Goal: Answer question/provide support

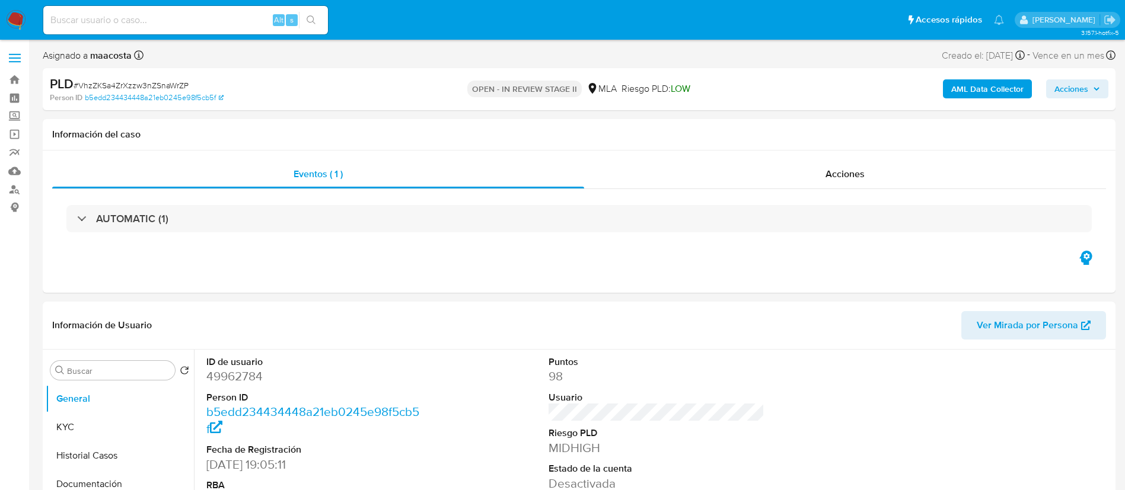
select select "10"
click at [211, 22] on input at bounding box center [185, 19] width 285 height 15
paste input "VhzZKSa4ZrXzzw3nZSnaWrZP"
type input "VhzZKSa4ZrXzzw3nZSnaWrZP"
click at [196, 141] on div "Información del caso" at bounding box center [579, 134] width 1073 height 31
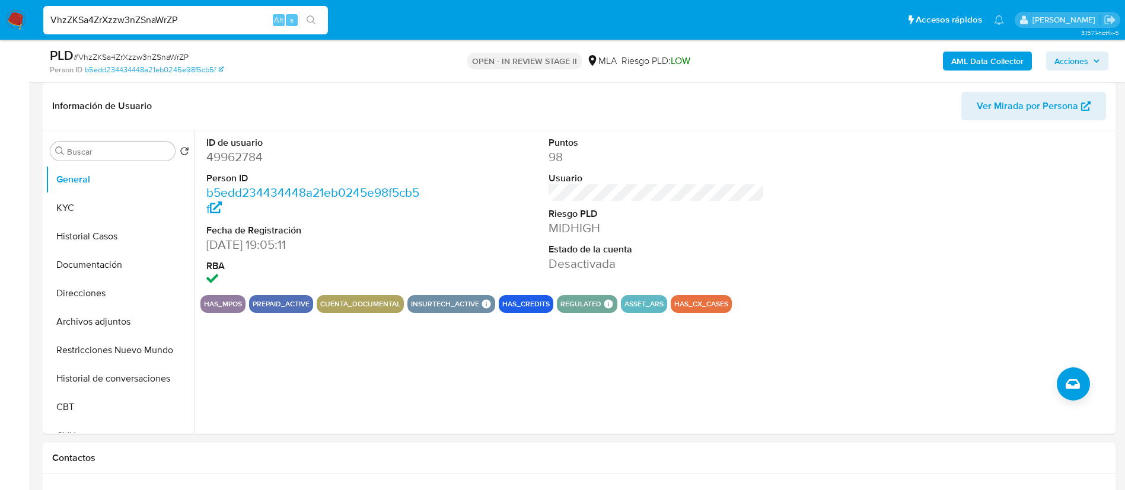
scroll to position [258, 0]
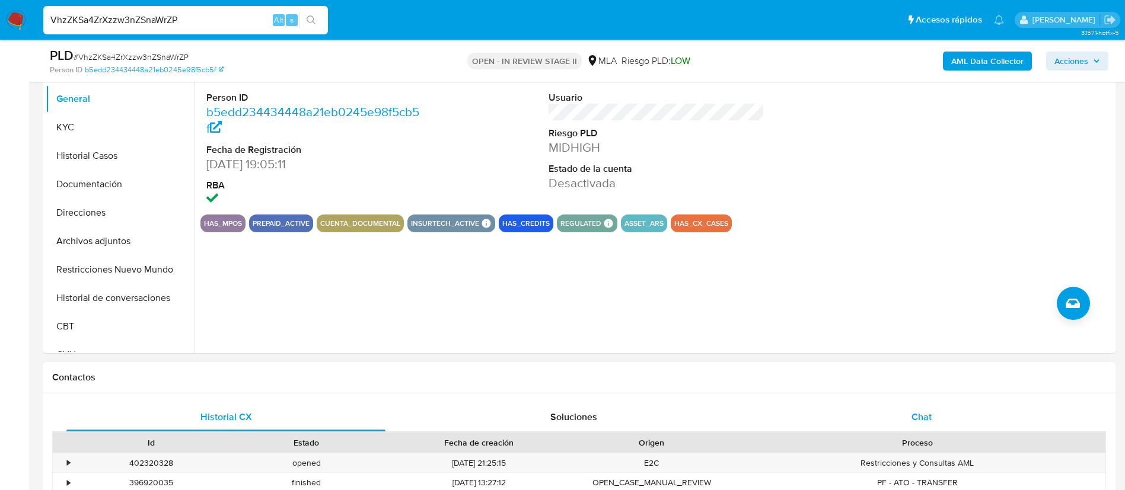
click at [904, 412] on div "Chat" at bounding box center [921, 417] width 319 height 28
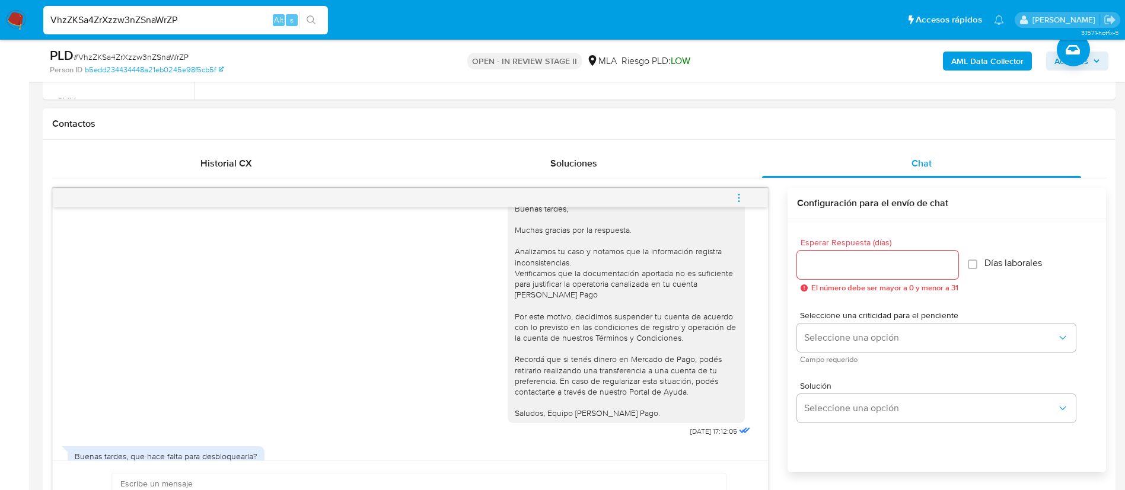
scroll to position [1107, 0]
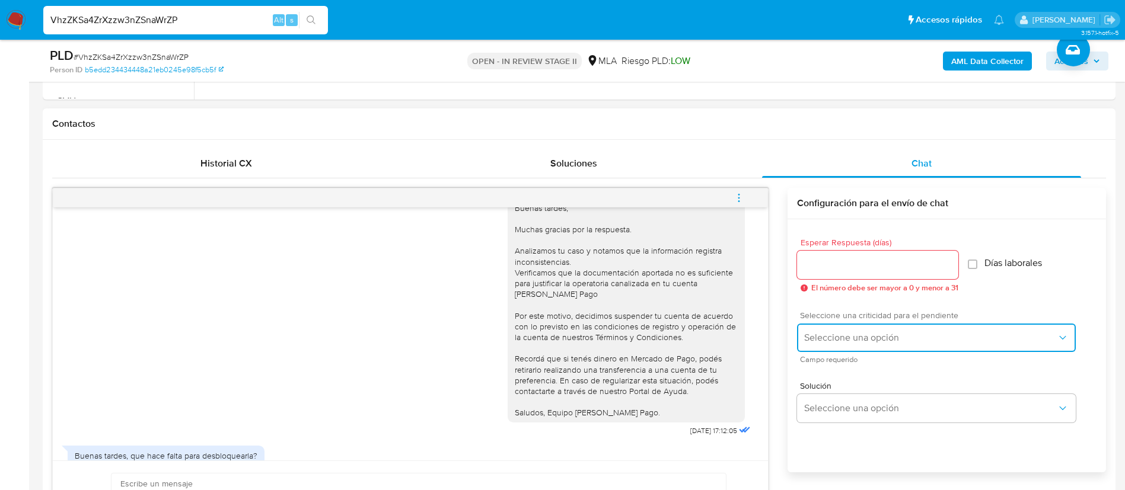
click at [823, 341] on span "Seleccione una opción" at bounding box center [930, 338] width 253 height 12
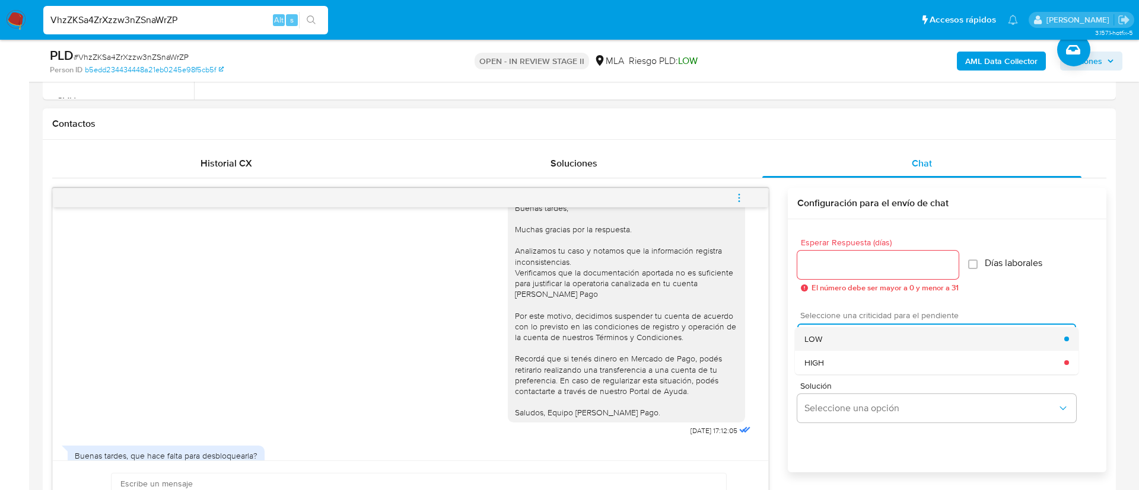
click at [816, 339] on span "LOW" at bounding box center [813, 339] width 18 height 11
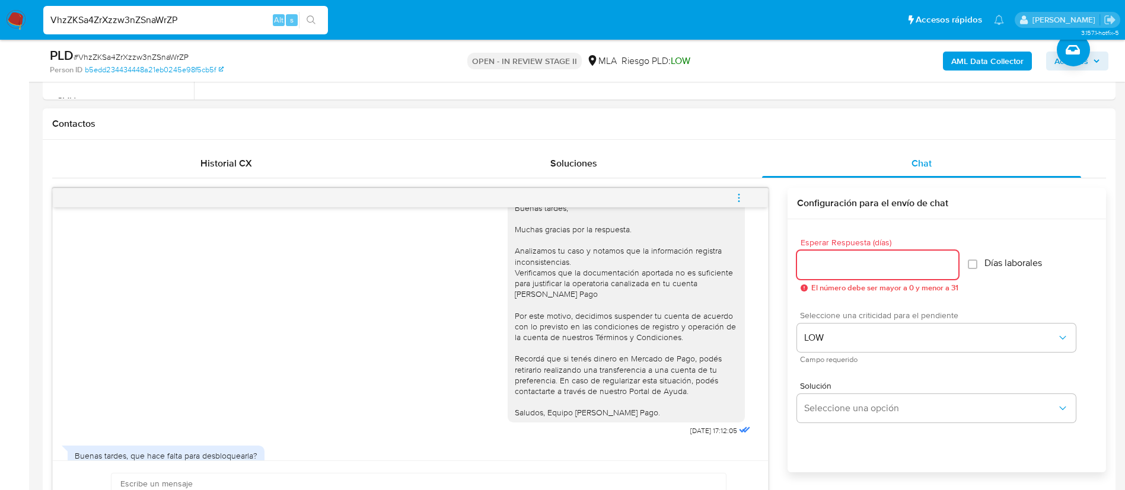
click at [814, 271] on input "Esperar Respuesta (días)" at bounding box center [877, 264] width 161 height 15
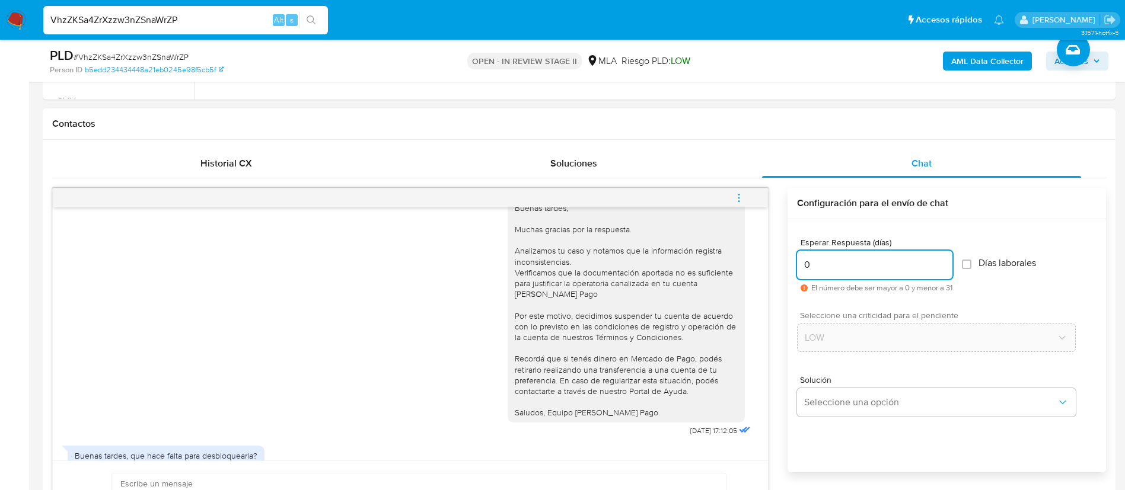
type input "0"
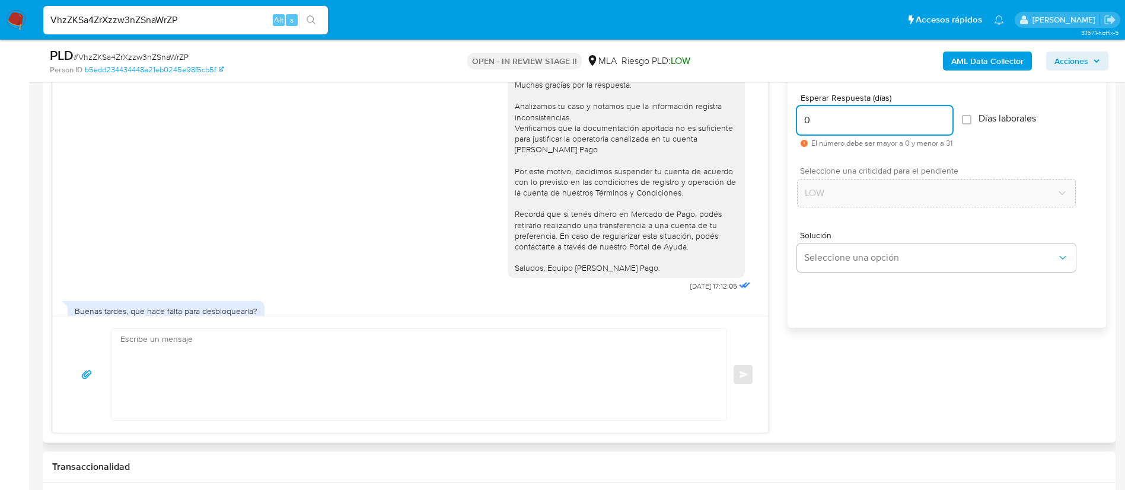
scroll to position [658, 0]
click at [642, 337] on textarea at bounding box center [415, 373] width 591 height 91
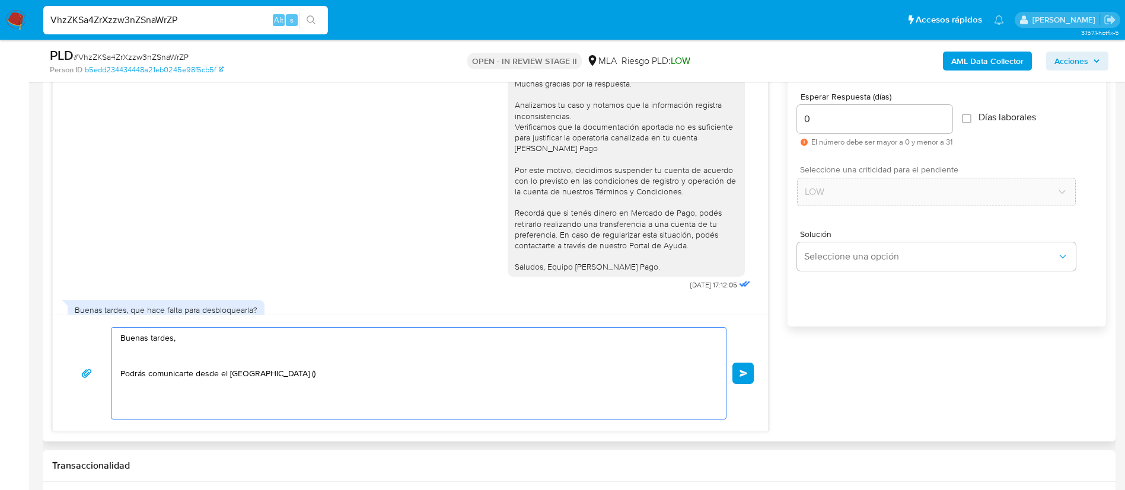
paste textarea "http://mercadolibre.com.ar/ayuda"
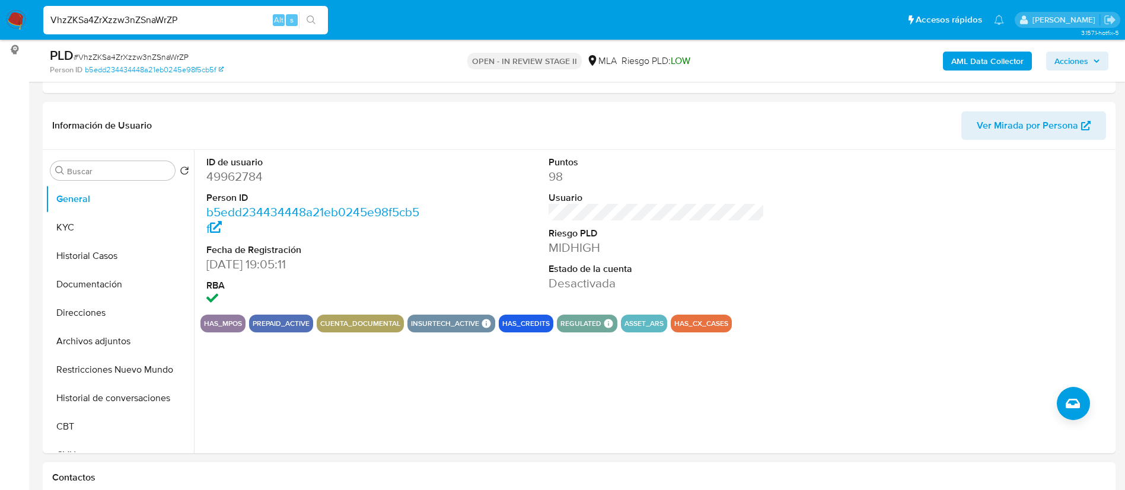
scroll to position [141, 0]
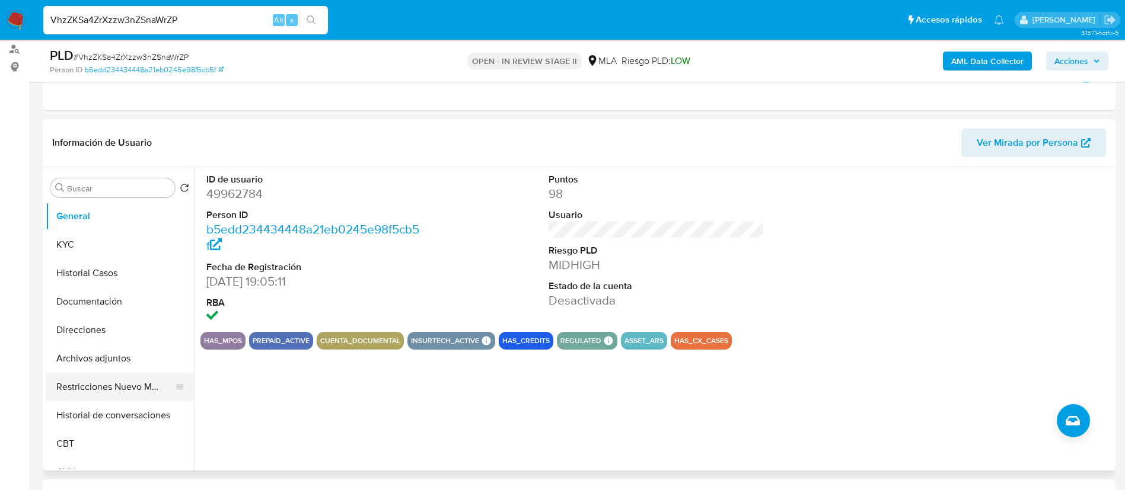
type textarea "Buenas tardes, Podrás comunicarte desde el Portal de Ayudas (http://mercadolibr…"
click at [117, 380] on button "Restricciones Nuevo Mundo" at bounding box center [115, 387] width 139 height 28
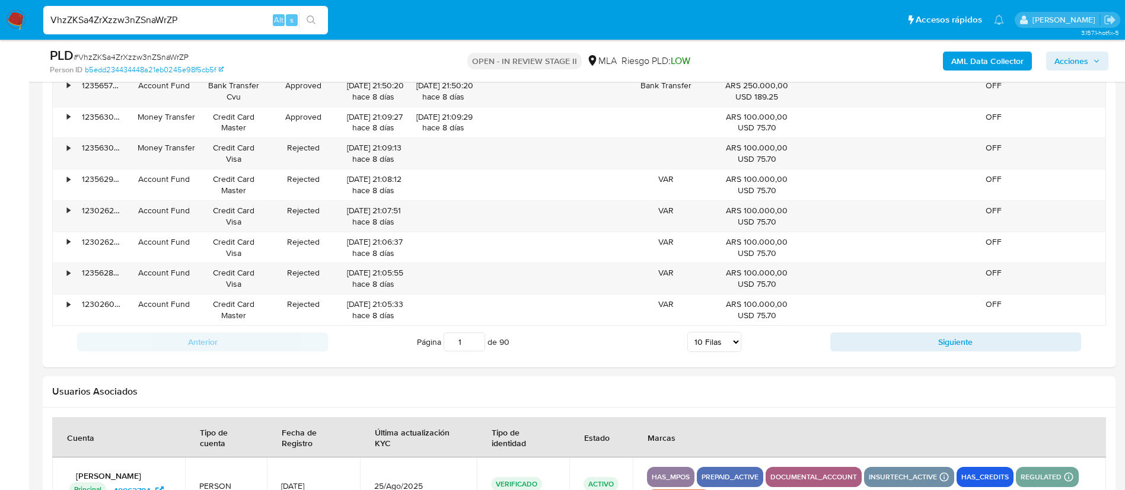
scroll to position [1715, 0]
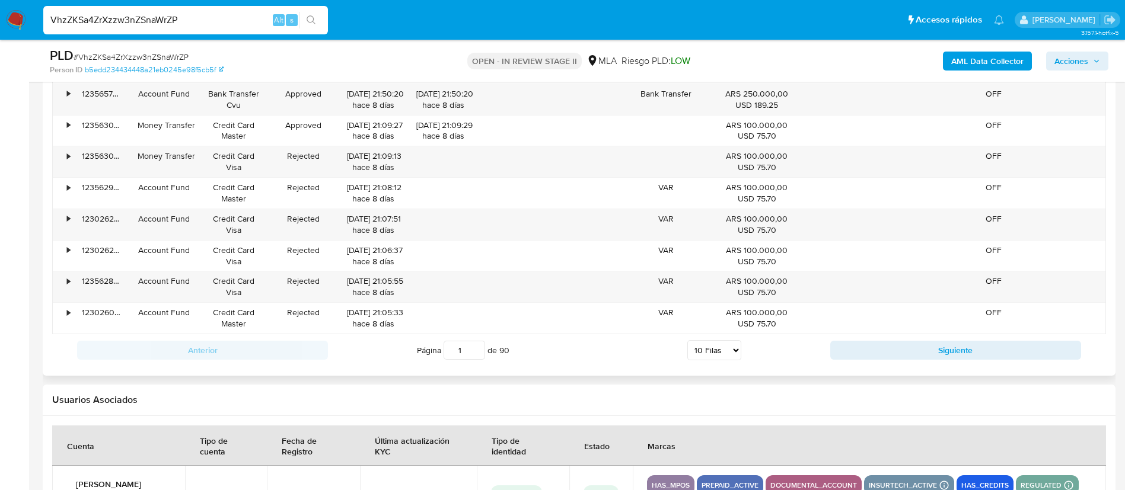
click at [713, 357] on select "5 Filas 10 Filas 20 Filas 25 Filas 50 Filas 100 Filas" at bounding box center [714, 350] width 54 height 20
select select "50"
click at [687, 340] on select "5 Filas 10 Filas 20 Filas 25 Filas 50 Filas 100 Filas" at bounding box center [714, 350] width 54 height 20
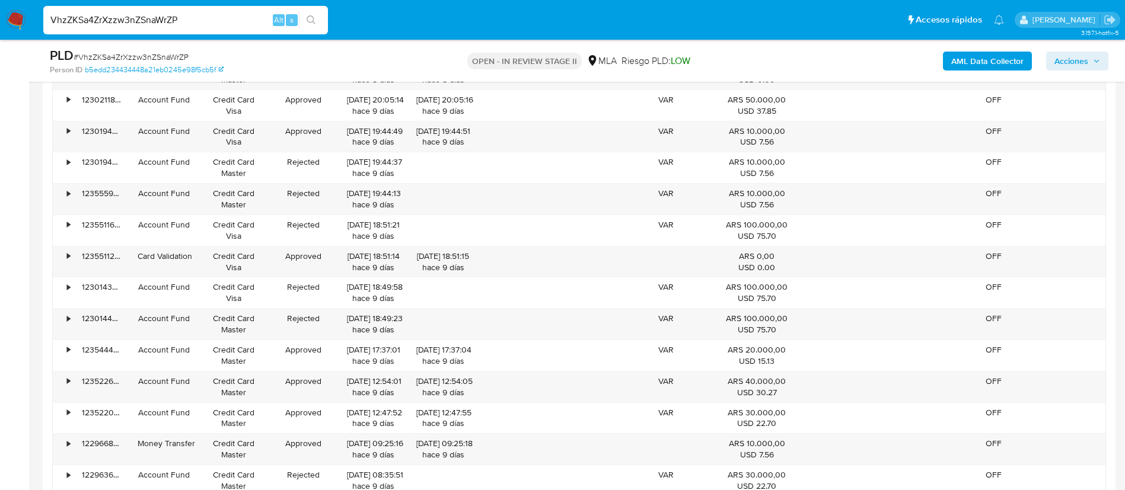
scroll to position [1989, 0]
click at [214, 266] on div "Credit Card Visa" at bounding box center [234, 264] width 53 height 23
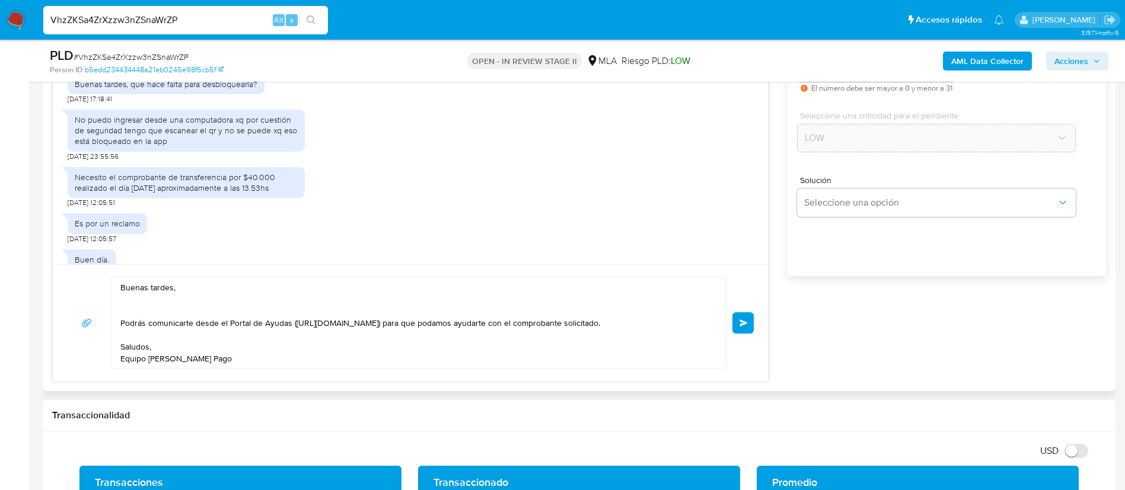
scroll to position [708, 0]
click at [167, 308] on textarea "Buenas tardes, Podrás comunicarte desde el Portal de Ayudas (http://mercadolibr…" at bounding box center [415, 323] width 591 height 91
paste textarea "Verificamos que [la documentación aportada no es suficiente para justificar la …"
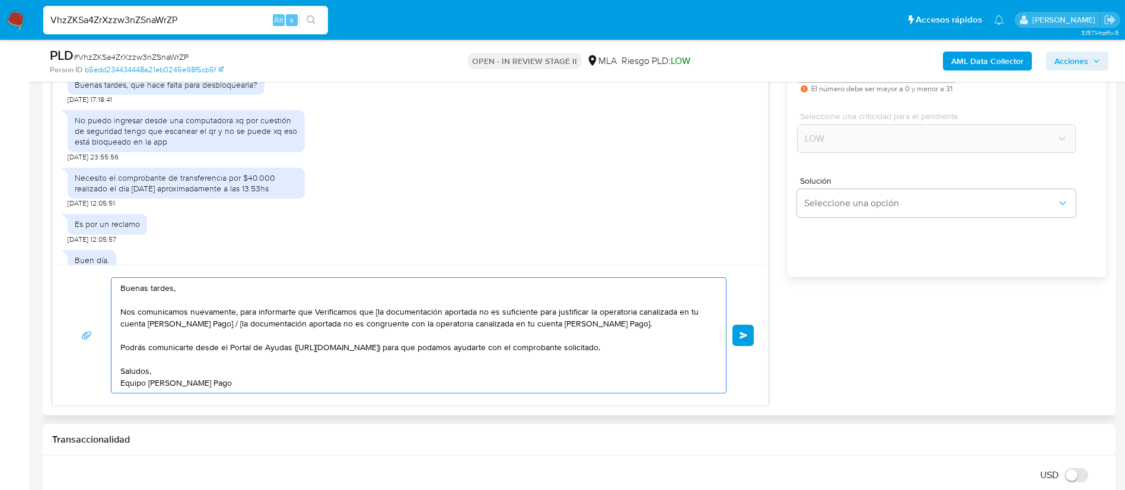
click at [318, 312] on textarea "Buenas tardes, Nos comunicamos nuevamente, para informarte que Verificamos que …" at bounding box center [415, 335] width 591 height 115
click at [375, 314] on textarea "Buenas tardes, Nos comunicamos nuevamente, para informarte que verificamos que …" at bounding box center [415, 335] width 591 height 115
click at [213, 324] on textarea "Buenas tardes, Nos comunicamos nuevamente, para informarte que verificamos que …" at bounding box center [415, 335] width 591 height 115
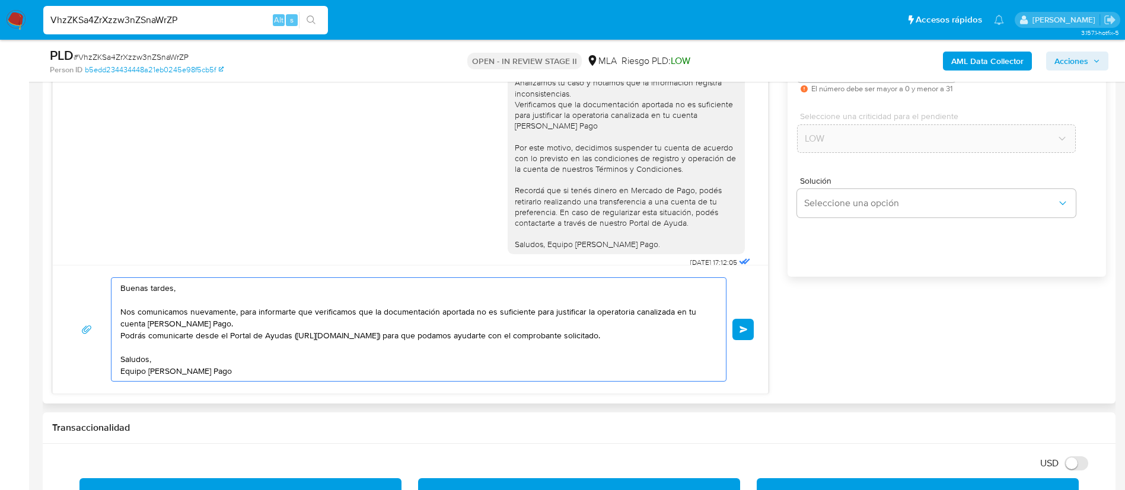
scroll to position [1078, 0]
click at [515, 177] on div "Buenas tardes, Muchas gracias por la respuesta. Analizamos tu caso y notamos qu…" at bounding box center [626, 144] width 223 height 216
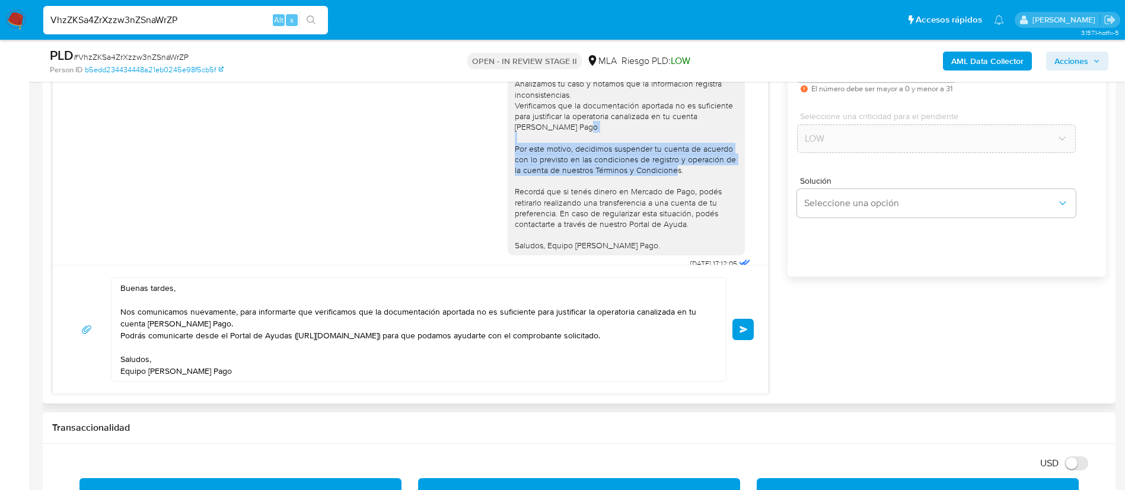
click at [515, 177] on div "Buenas tardes, Muchas gracias por la respuesta. Analizamos tu caso y notamos qu…" at bounding box center [626, 144] width 223 height 216
copy div "Por este motivo, decidimos suspender tu cuenta de acuerdo con lo previsto en la…"
click at [515, 176] on div "Buenas tardes, Muchas gracias por la respuesta. Analizamos tu caso y notamos qu…" at bounding box center [626, 144] width 223 height 216
drag, startPoint x: 504, startPoint y: 172, endPoint x: 549, endPoint y: 236, distance: 78.7
click at [549, 236] on div "Buenas tardes, Muchas gracias por la respuesta. Analizamos tu caso y notamos qu…" at bounding box center [626, 144] width 223 height 216
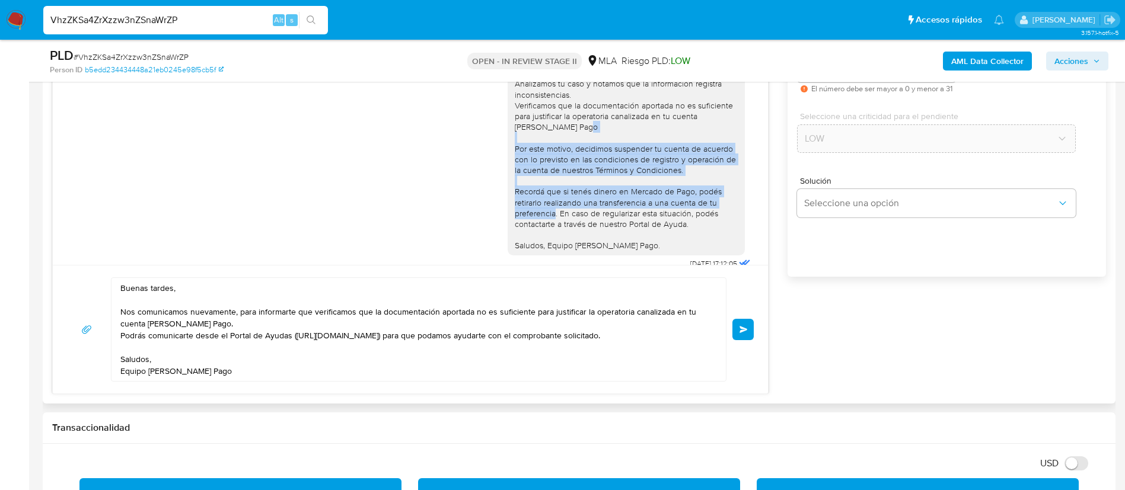
copy div "Por este motivo, decidimos suspender tu cuenta de acuerdo con lo previsto en la…"
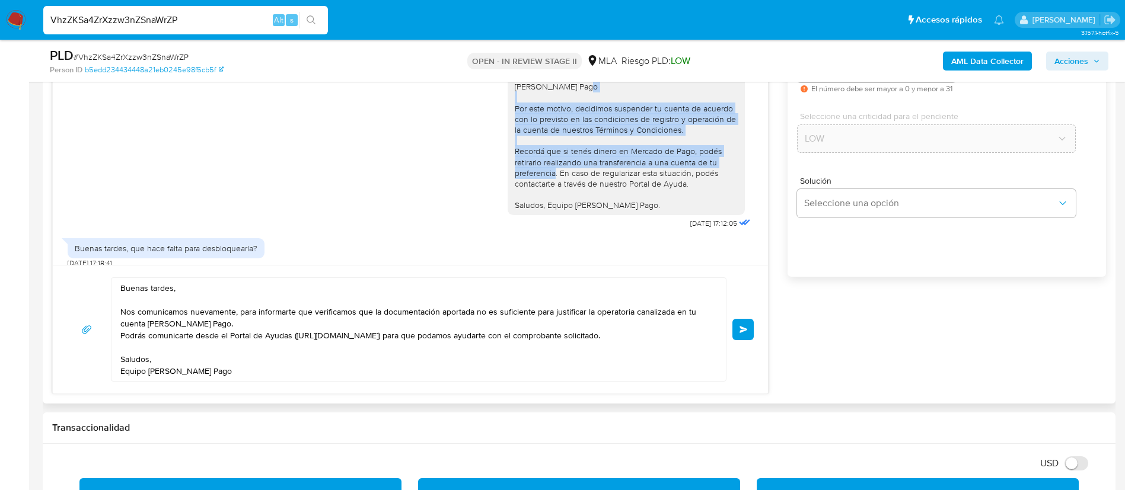
scroll to position [1119, 0]
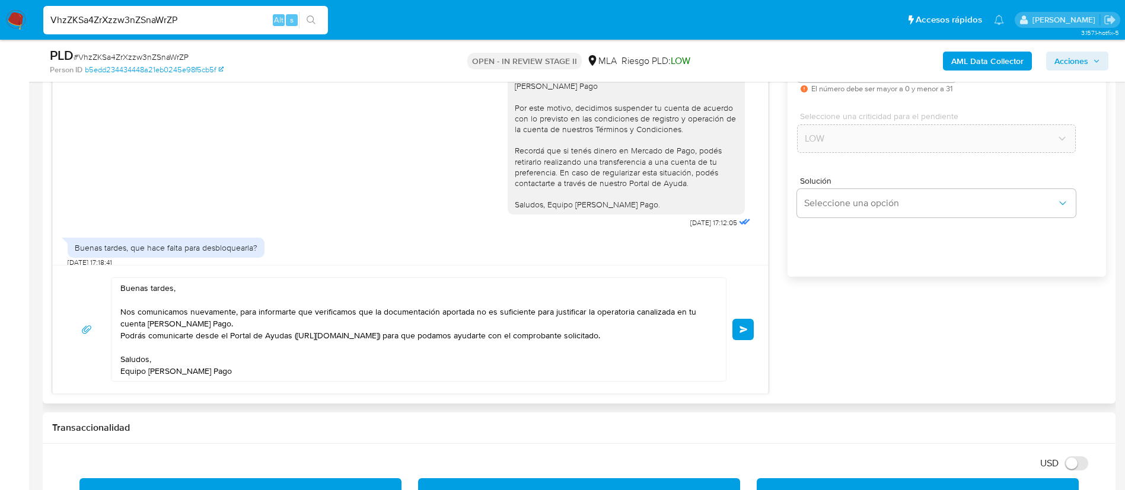
click at [384, 327] on textarea "Buenas tardes, Nos comunicamos nuevamente, para informarte que verificamos que …" at bounding box center [415, 329] width 591 height 103
paste textarea "Por este motivo, decidimos suspender tu cuenta de acuerdo con lo previsto en la…"
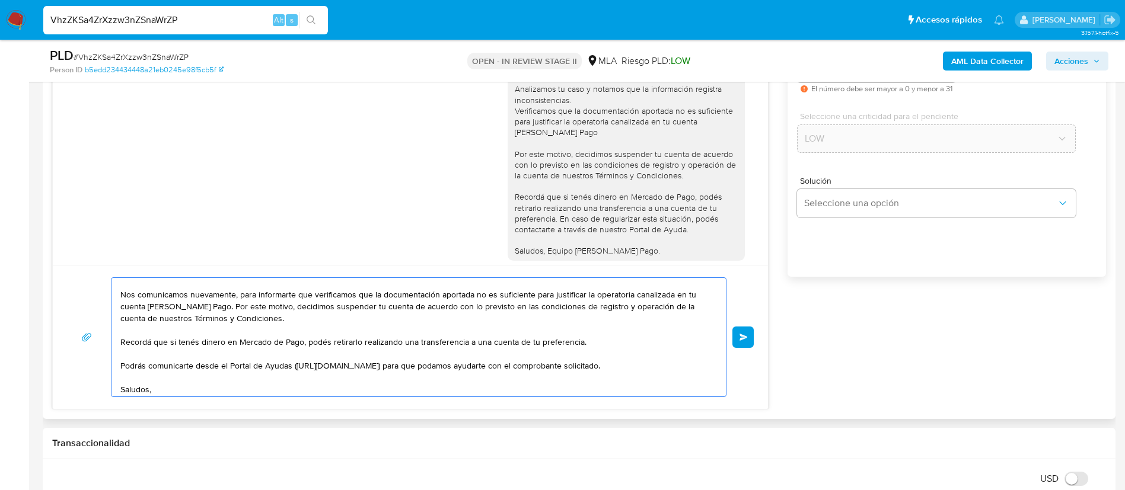
scroll to position [1073, 0]
click at [234, 336] on textarea "Buenas tardes, Nos comunicamos nuevamente, para informarte que verificamos que …" at bounding box center [415, 337] width 591 height 119
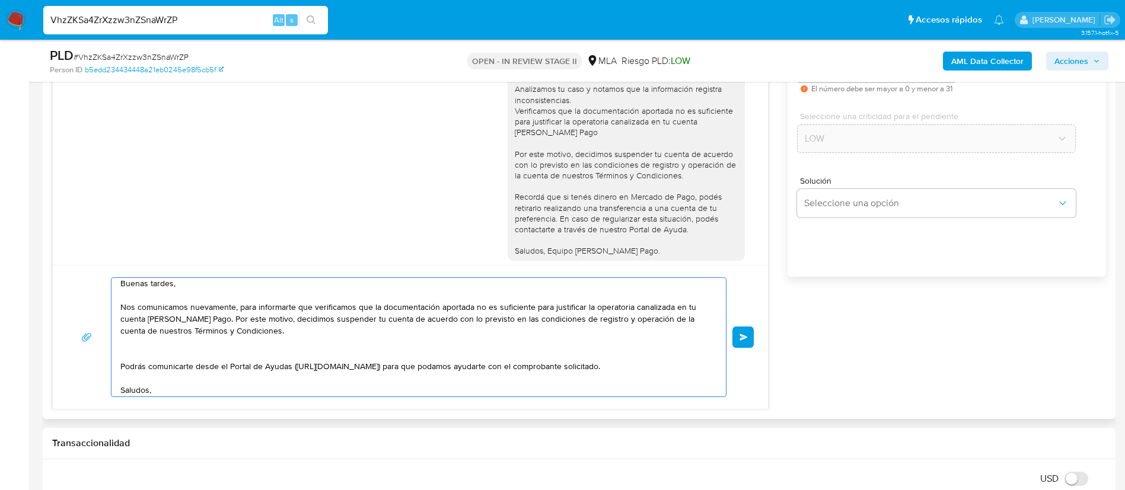
scroll to position [4, 0]
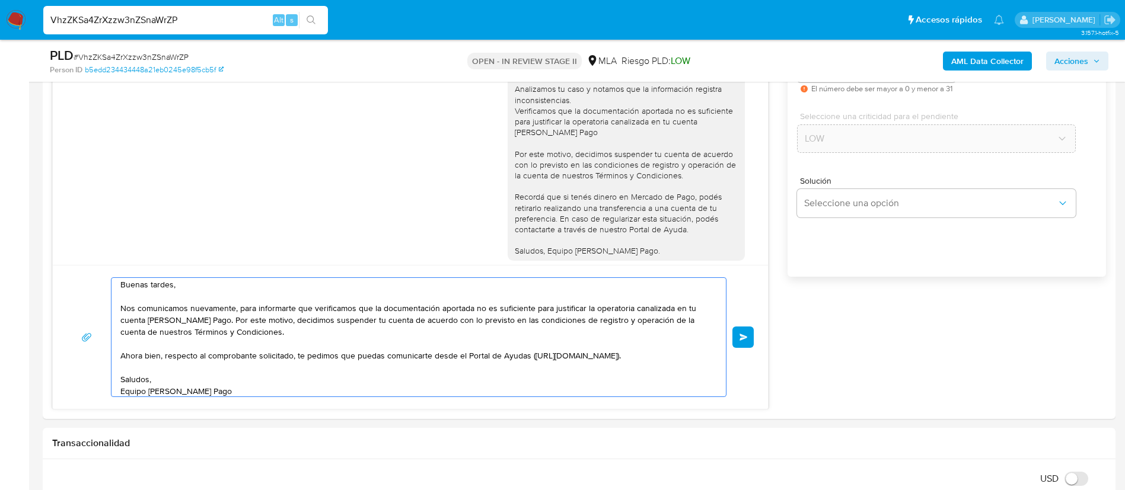
type textarea "Buenas tardes, Nos comunicamos nuevamente, para informarte que verificamos que …"
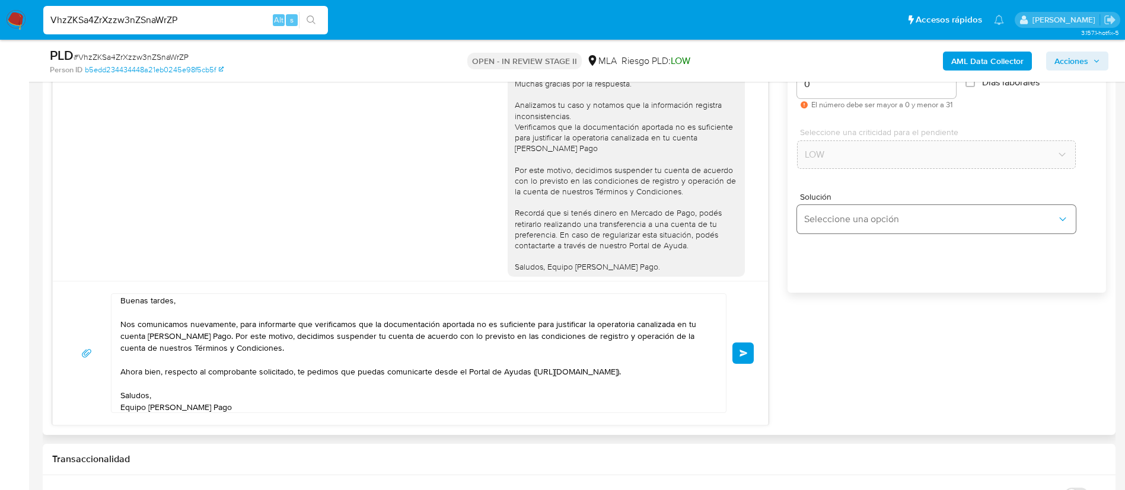
scroll to position [692, 0]
click at [739, 351] on button "Enviar" at bounding box center [742, 352] width 21 height 21
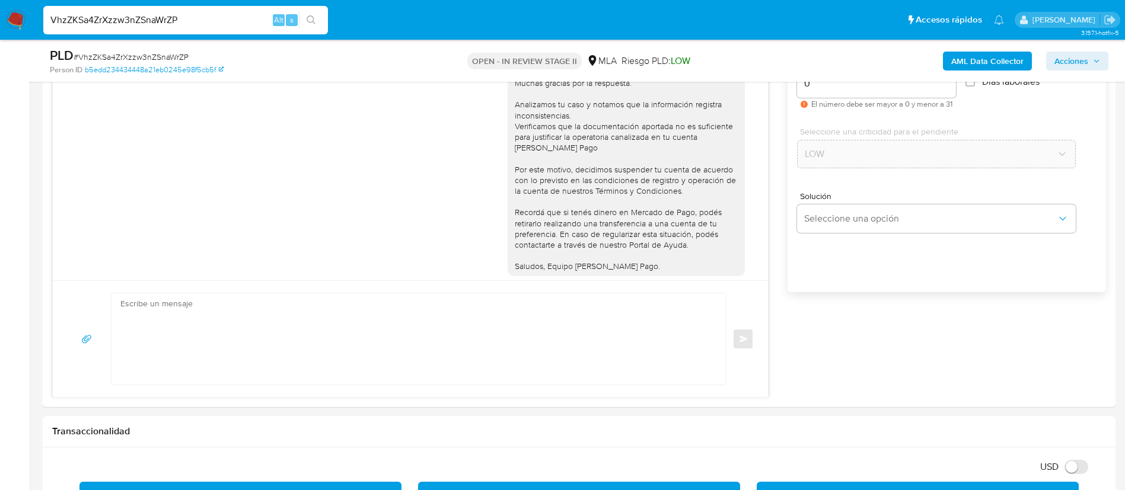
scroll to position [0, 0]
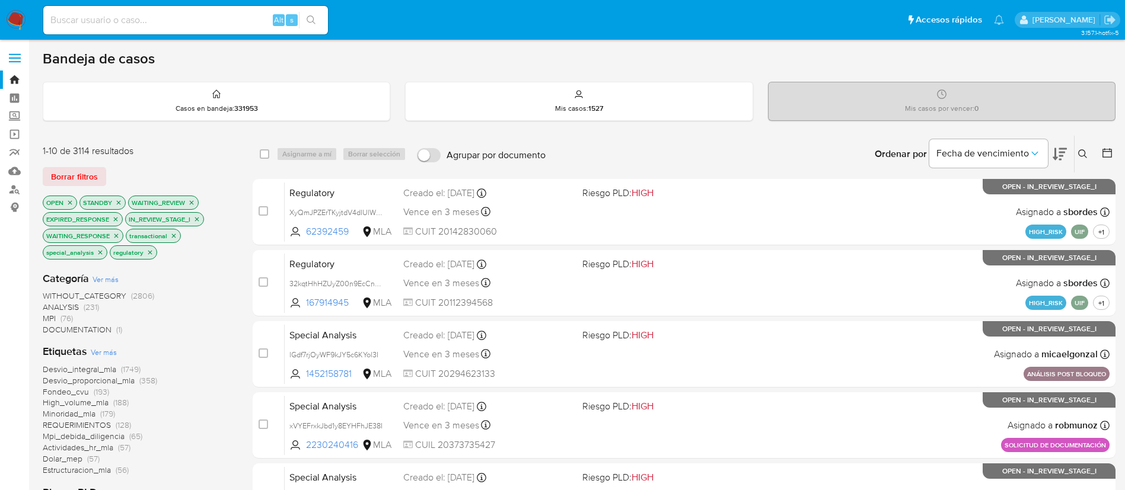
click at [1084, 152] on icon at bounding box center [1082, 153] width 9 height 9
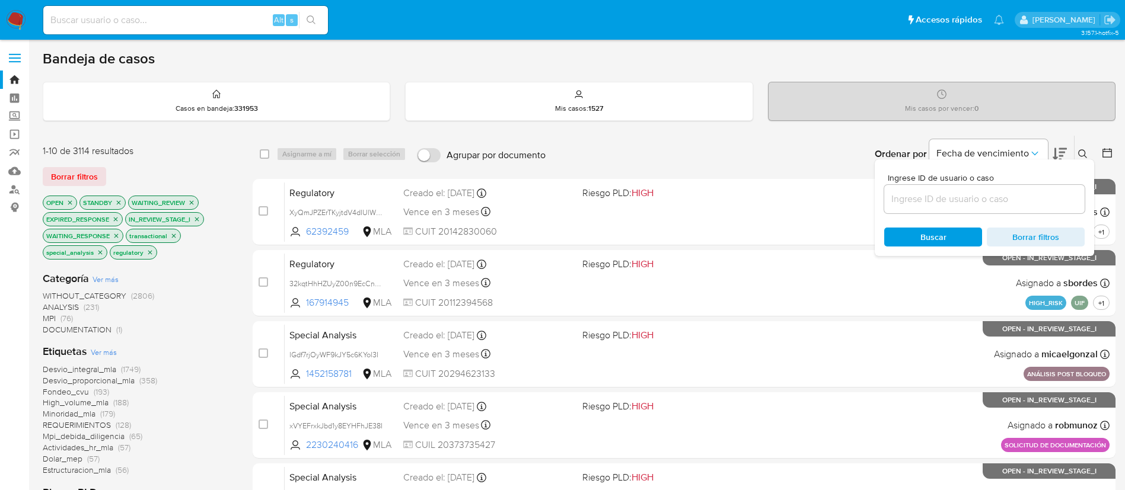
click at [957, 198] on input at bounding box center [984, 199] width 200 height 15
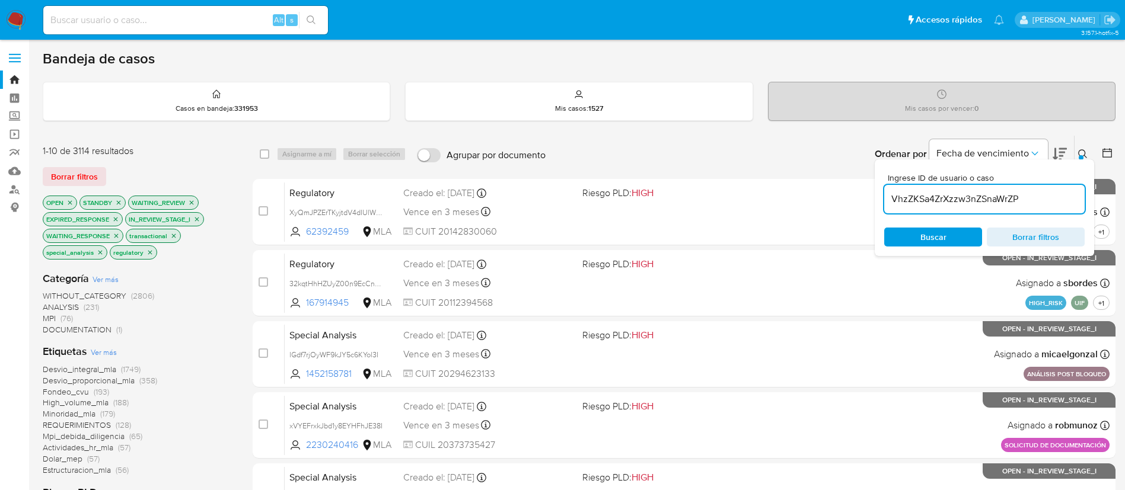
type input "VhzZKSa4ZrXzzw3nZSnaWrZP"
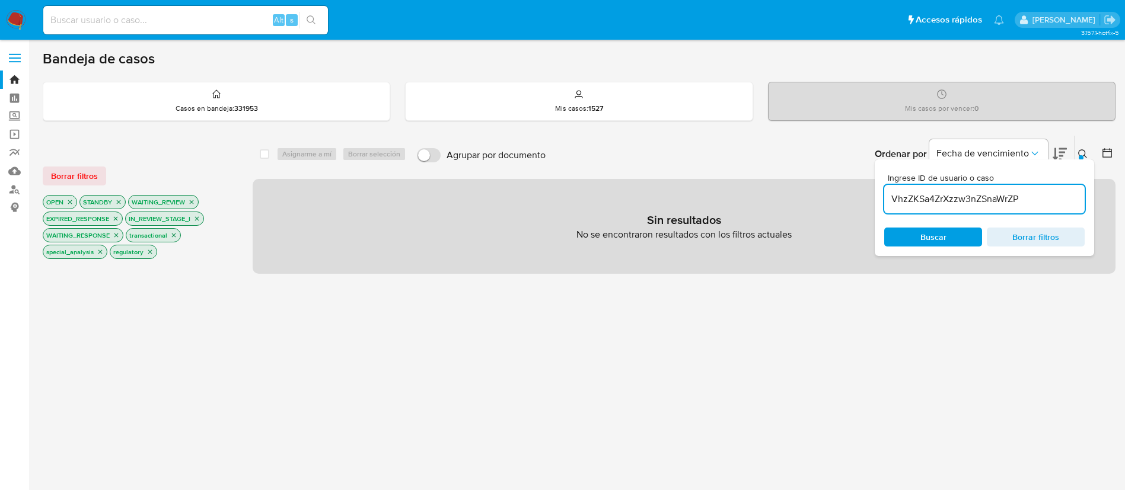
click at [1114, 154] on button at bounding box center [1108, 154] width 14 height 14
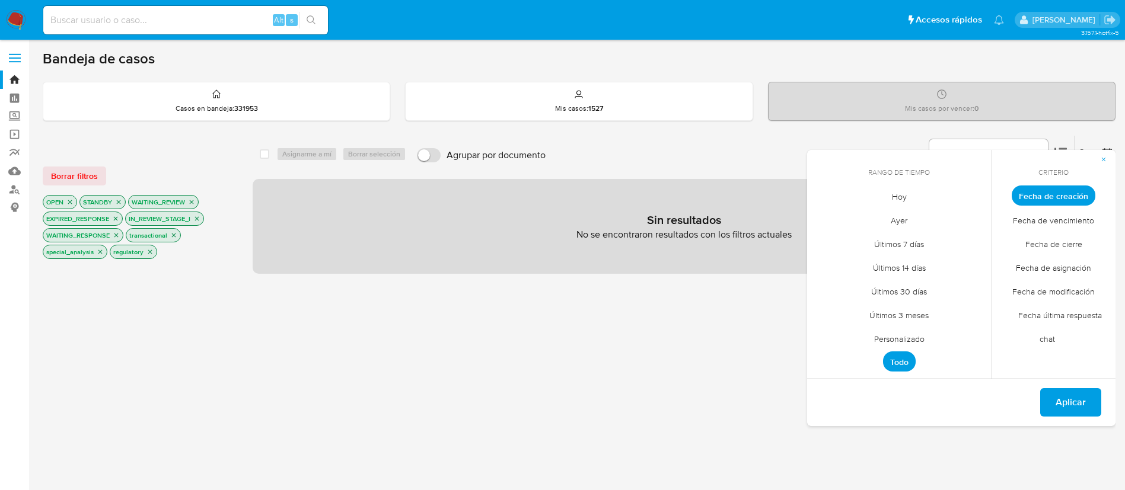
click at [614, 369] on div "select-all-cases-checkbox Asignarme a mí Borrar selección Agrupar por documento…" at bounding box center [684, 428] width 863 height 587
click at [695, 371] on div "select-all-cases-checkbox Asignarme a mí Borrar selección Agrupar por documento…" at bounding box center [684, 428] width 863 height 587
click at [1106, 164] on span "button" at bounding box center [1103, 159] width 7 height 17
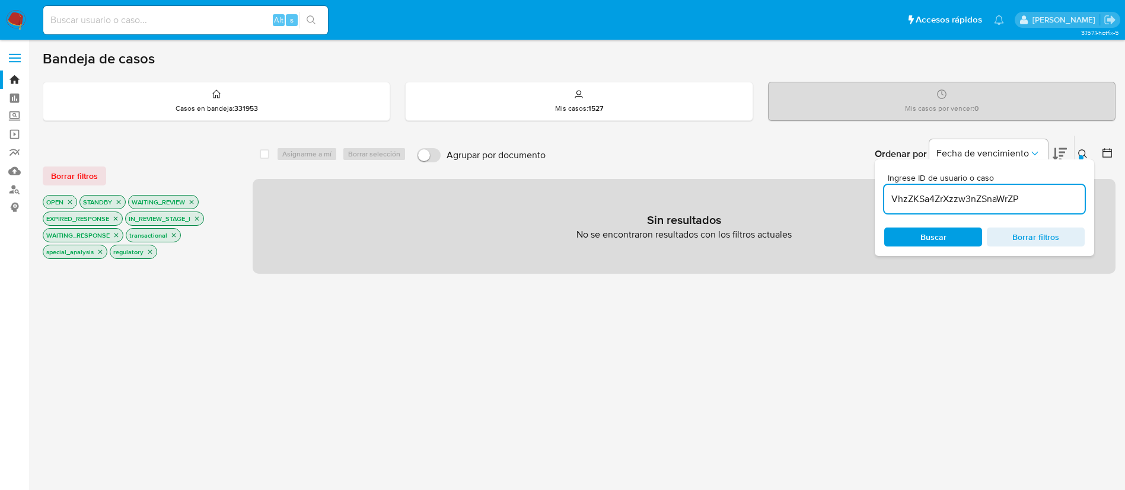
click at [1014, 198] on input "VhzZKSa4ZrXzzw3nZSnaWrZP" at bounding box center [984, 199] width 200 height 15
click at [897, 189] on div "VhzZKSa4ZrXzzw3nZSnaWrZP" at bounding box center [984, 199] width 200 height 28
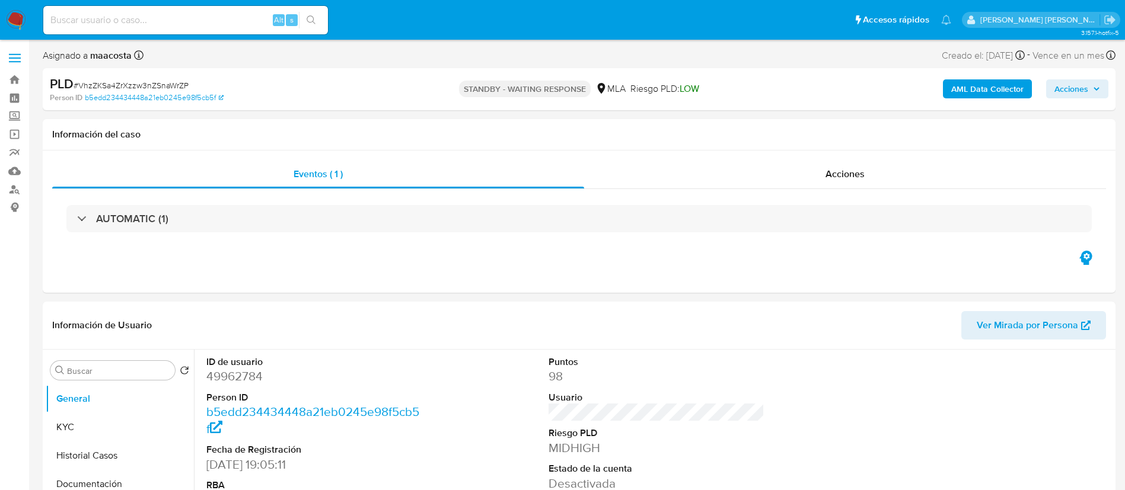
select select "10"
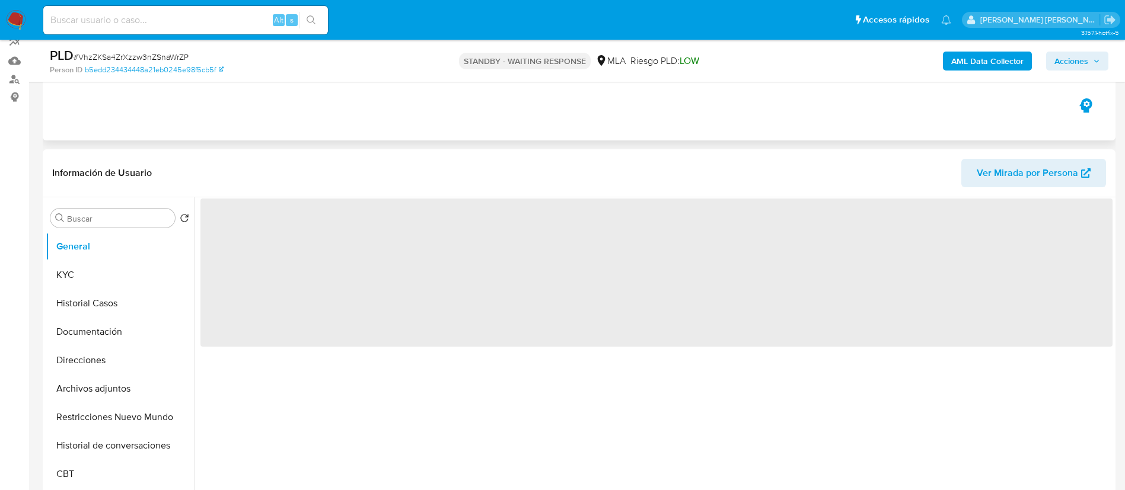
scroll to position [112, 0]
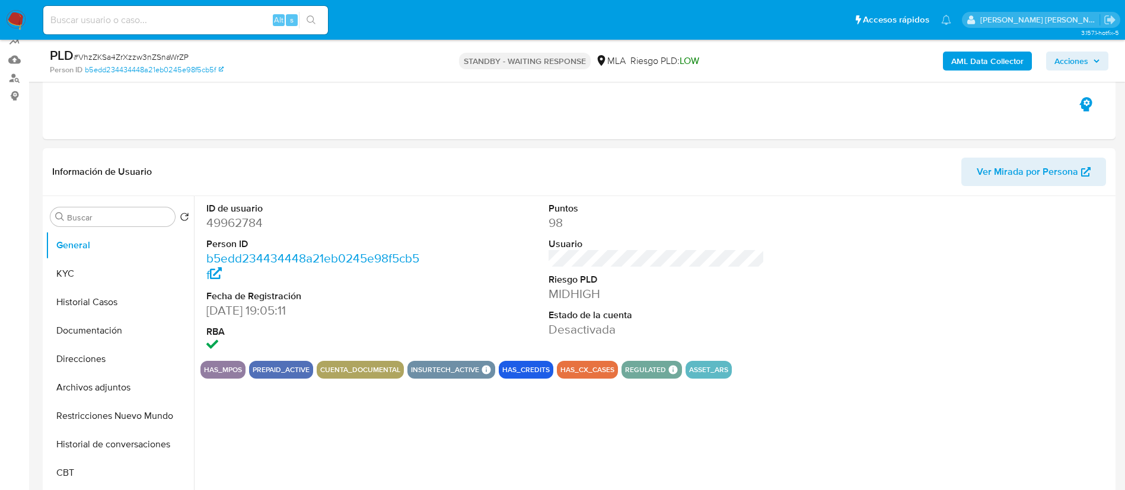
select select "10"
click at [256, 302] on dd "[DATE] 19:05:11" at bounding box center [314, 310] width 216 height 17
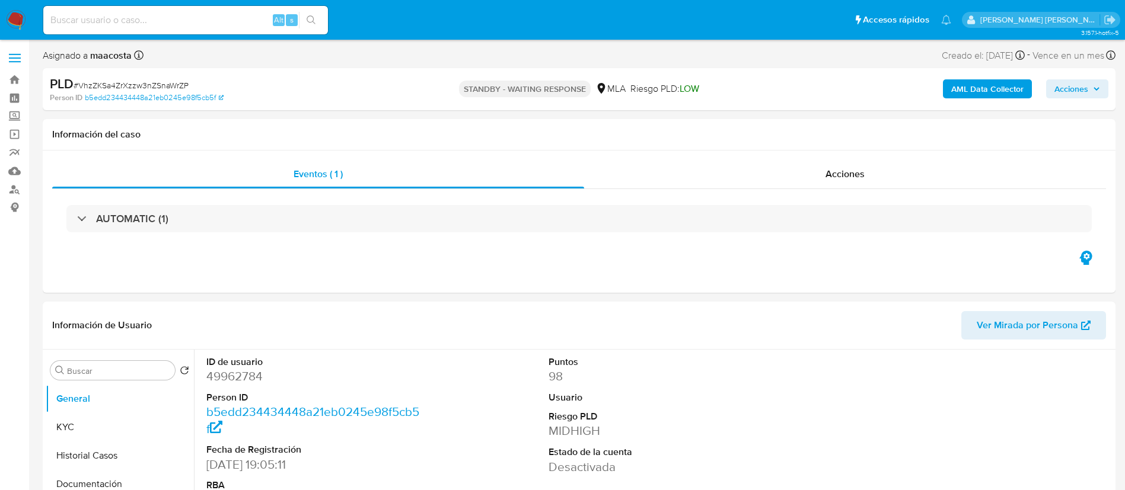
select select "10"
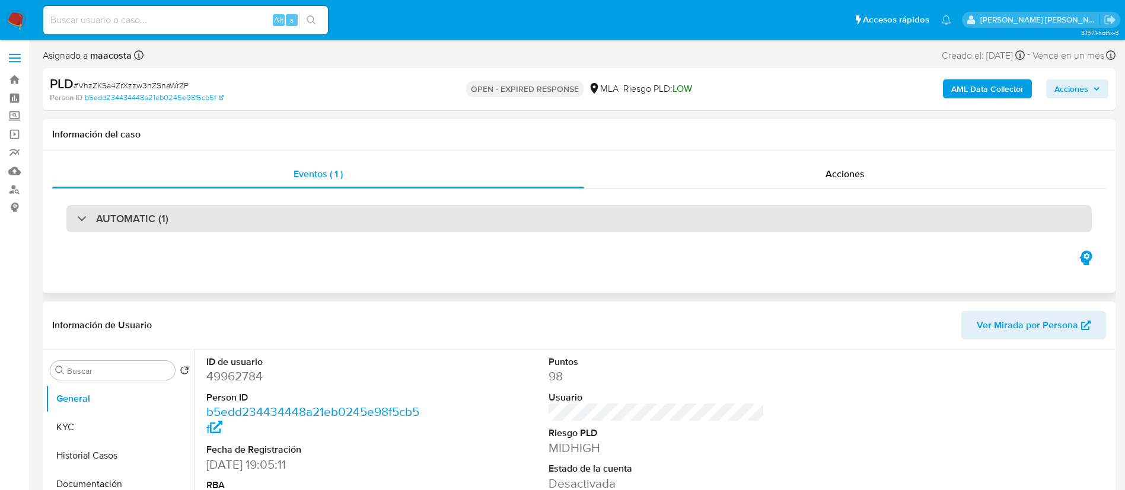
select select "10"
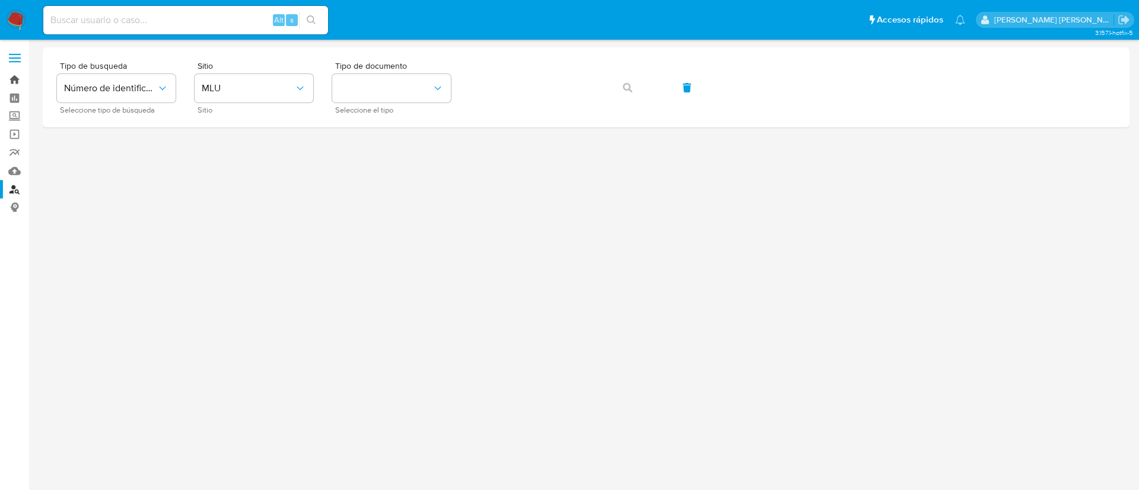
click at [14, 77] on link "Bandeja" at bounding box center [70, 80] width 141 height 18
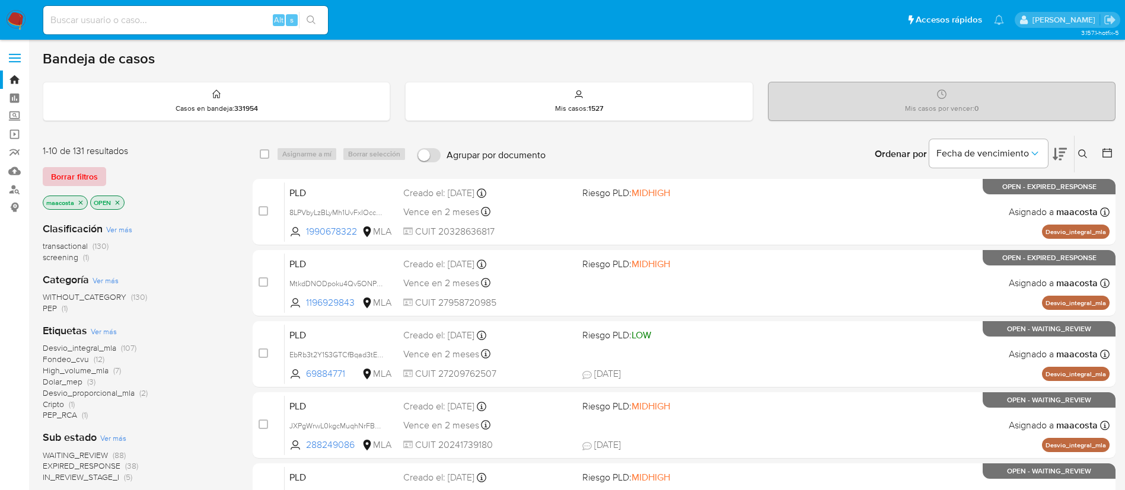
click at [83, 173] on span "Borrar filtros" at bounding box center [74, 176] width 47 height 17
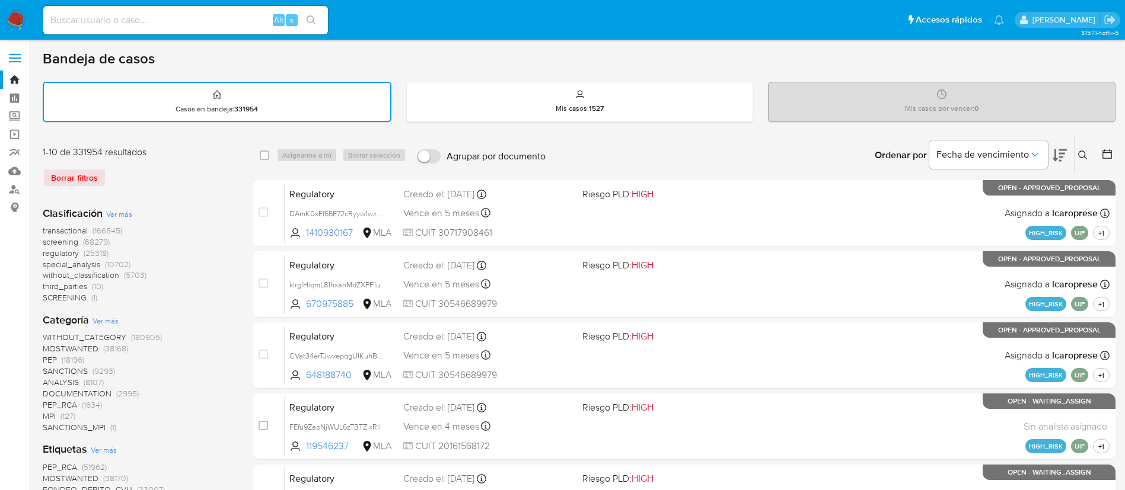
click at [1079, 154] on icon at bounding box center [1082, 155] width 9 height 9
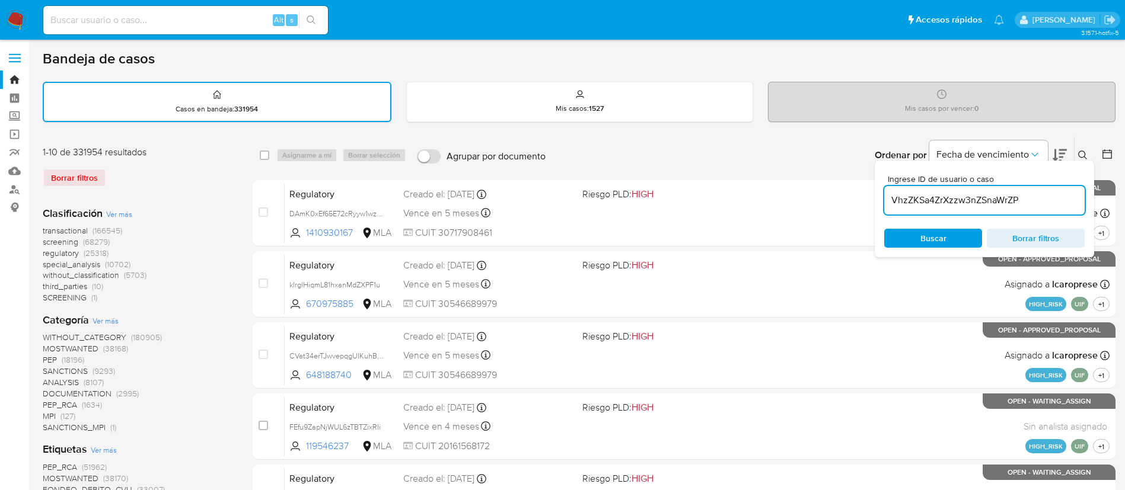
click at [958, 198] on input "VhzZKSa4ZrXzzw3nZSnaWrZP" at bounding box center [984, 200] width 200 height 15
type input "VhzZKSa4ZrXzzw3nZSnaWrZP"
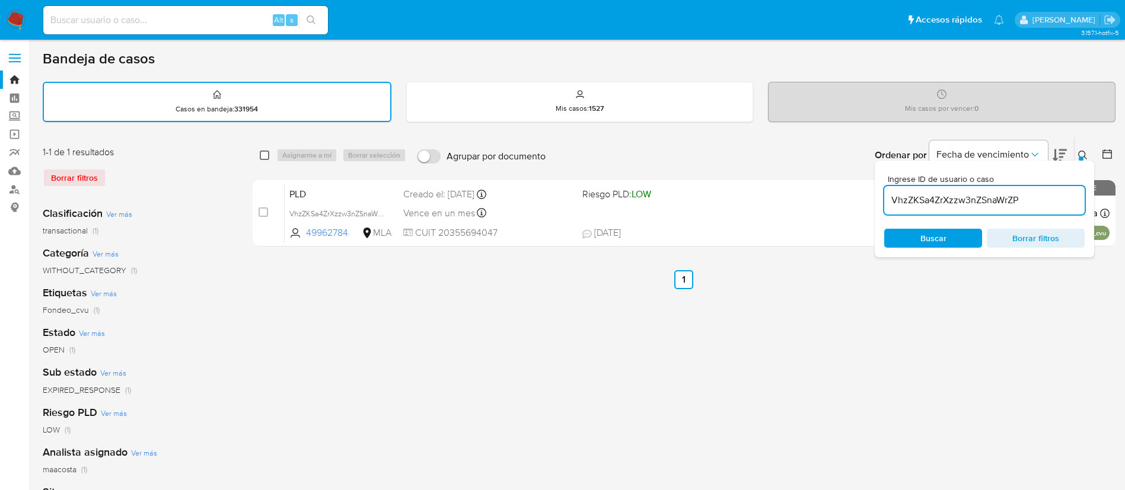
click at [266, 159] on input "checkbox" at bounding box center [264, 155] width 9 height 9
checkbox input "true"
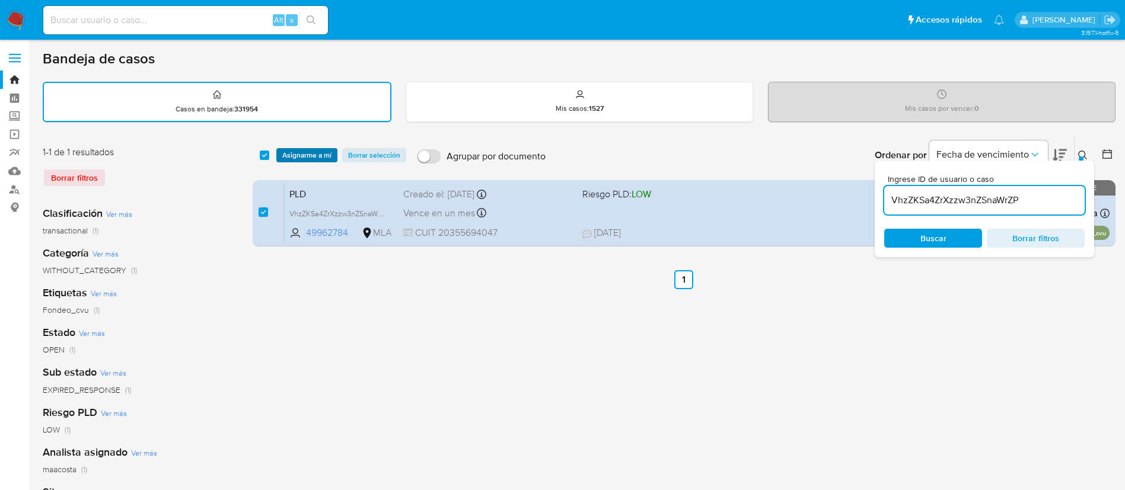
click at [294, 155] on span "Asignarme a mí" at bounding box center [306, 155] width 49 height 12
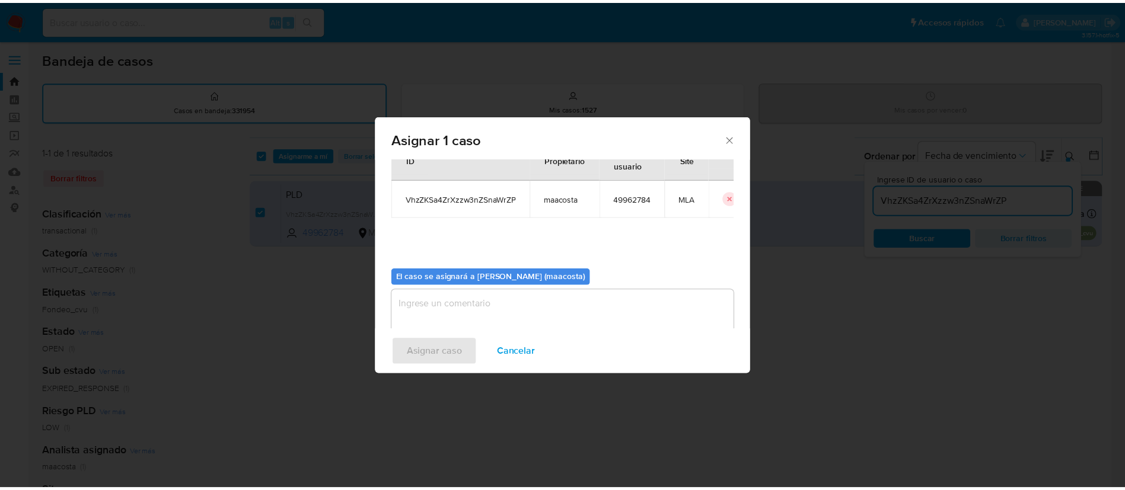
scroll to position [62, 0]
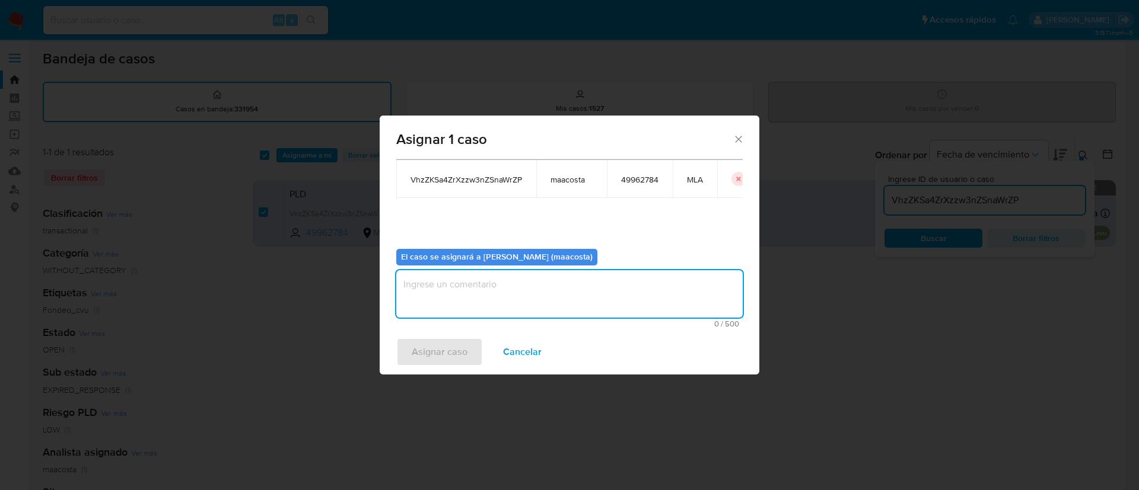
click at [441, 300] on textarea "assign-modal" at bounding box center [569, 293] width 346 height 47
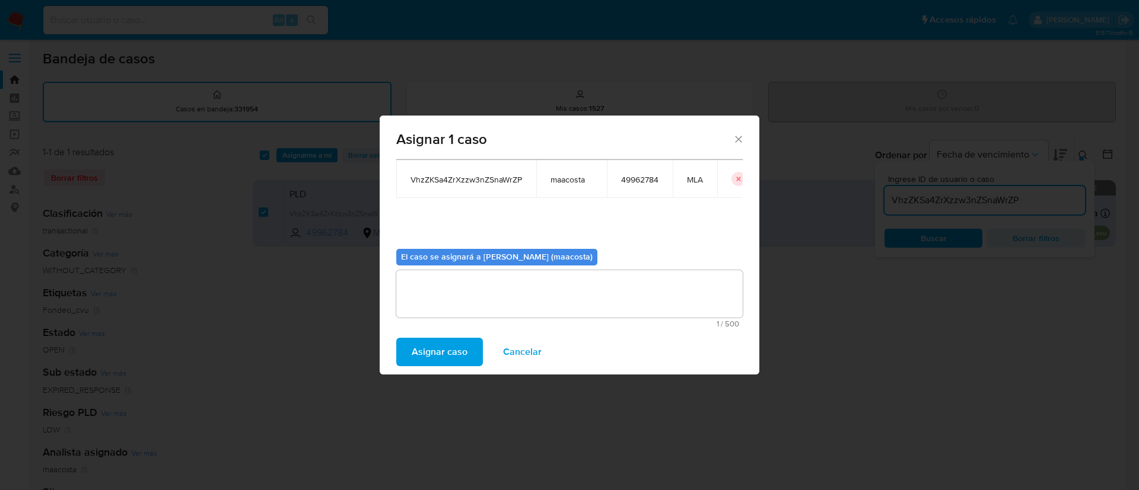
click at [425, 358] on span "Asignar caso" at bounding box center [440, 352] width 56 height 26
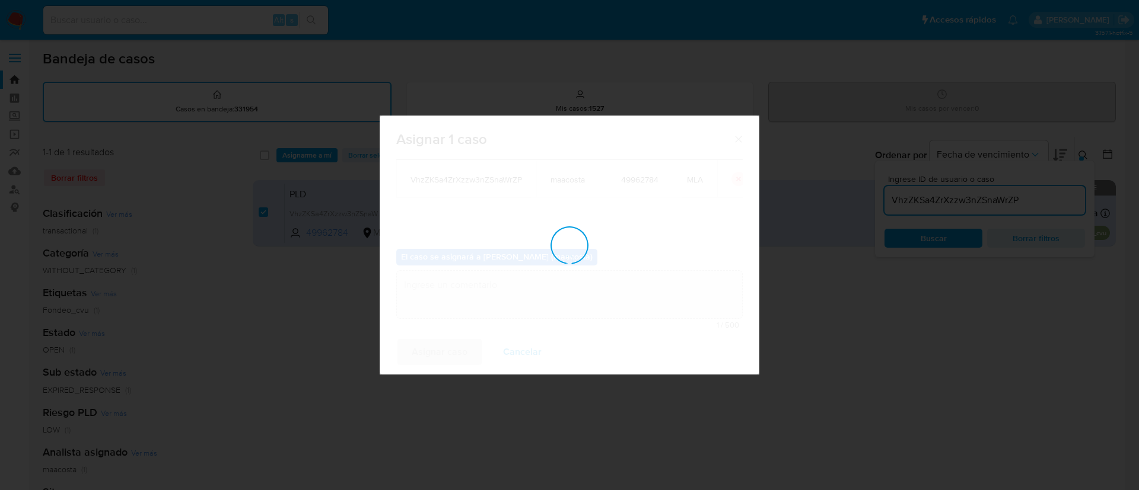
checkbox input "false"
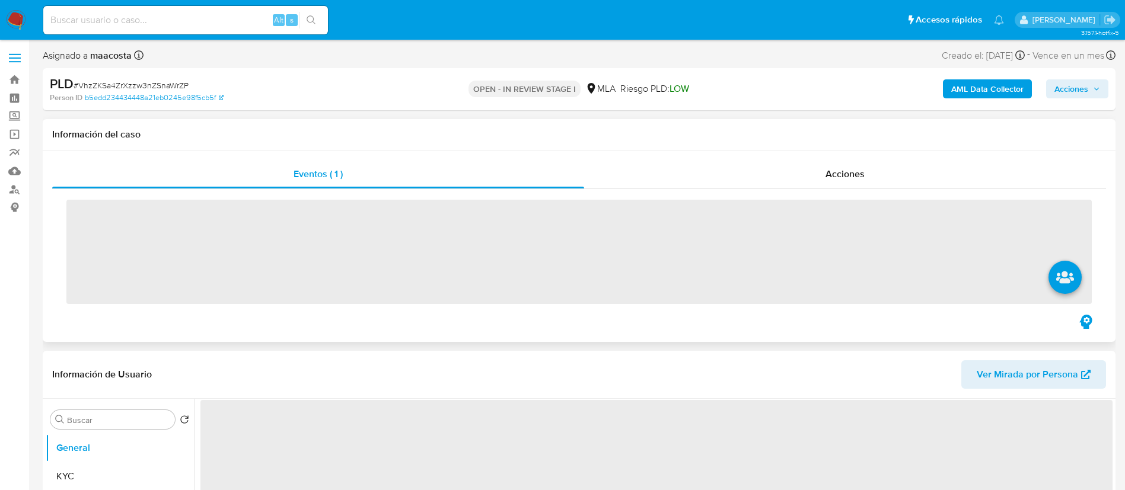
click at [67, 216] on span "‌" at bounding box center [578, 252] width 1025 height 104
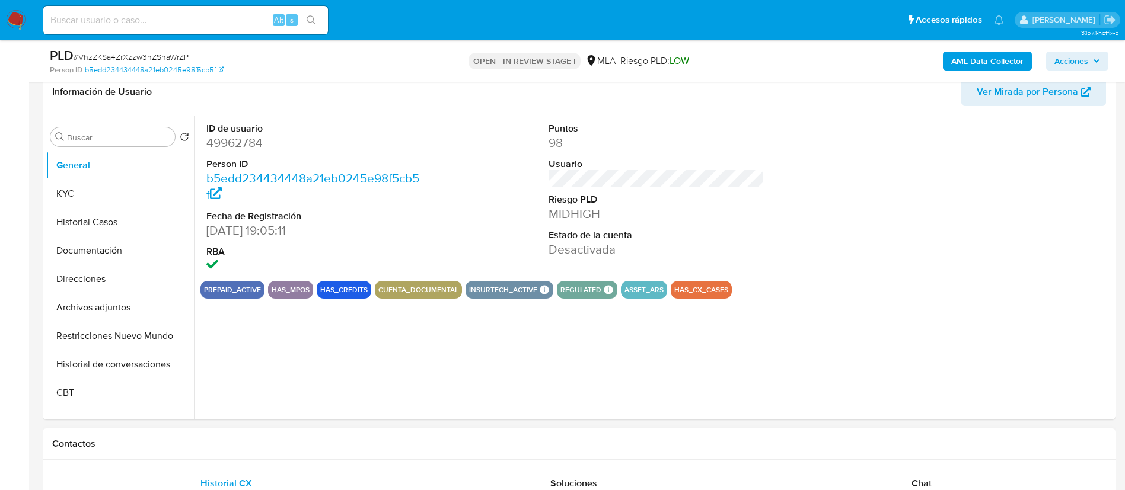
scroll to position [198, 0]
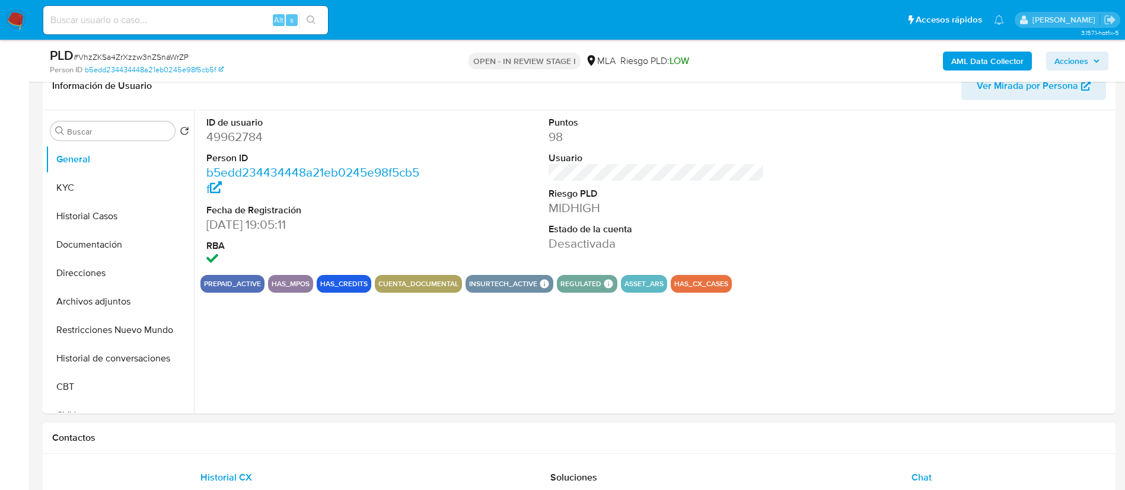
click at [916, 479] on span "Chat" at bounding box center [922, 478] width 20 height 14
select select "10"
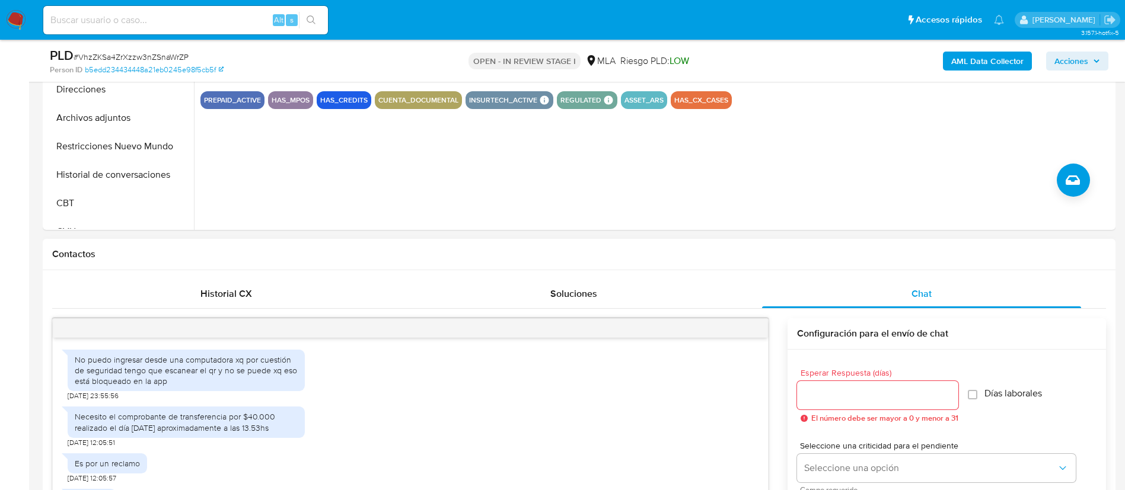
scroll to position [394, 0]
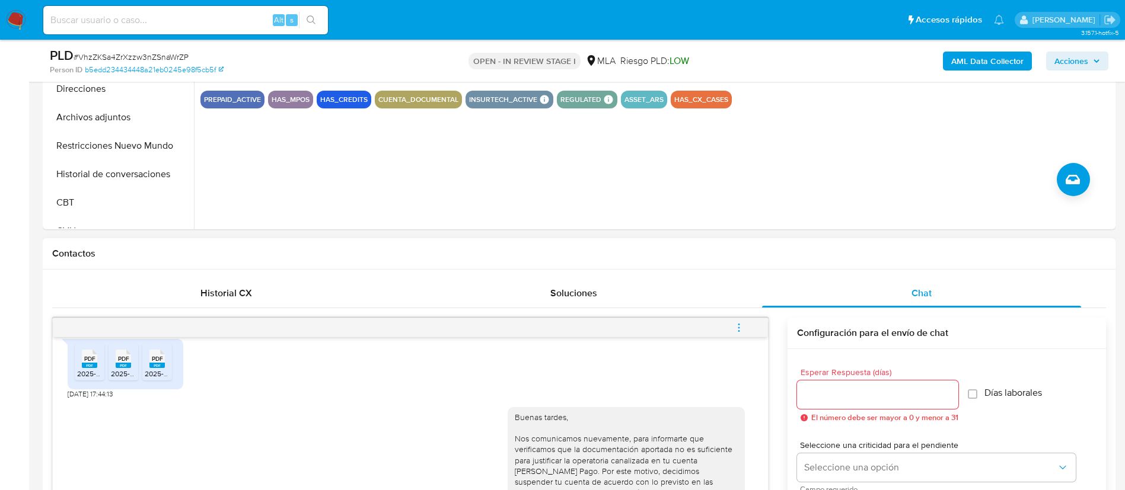
click at [735, 331] on icon "menu-action" at bounding box center [739, 328] width 11 height 11
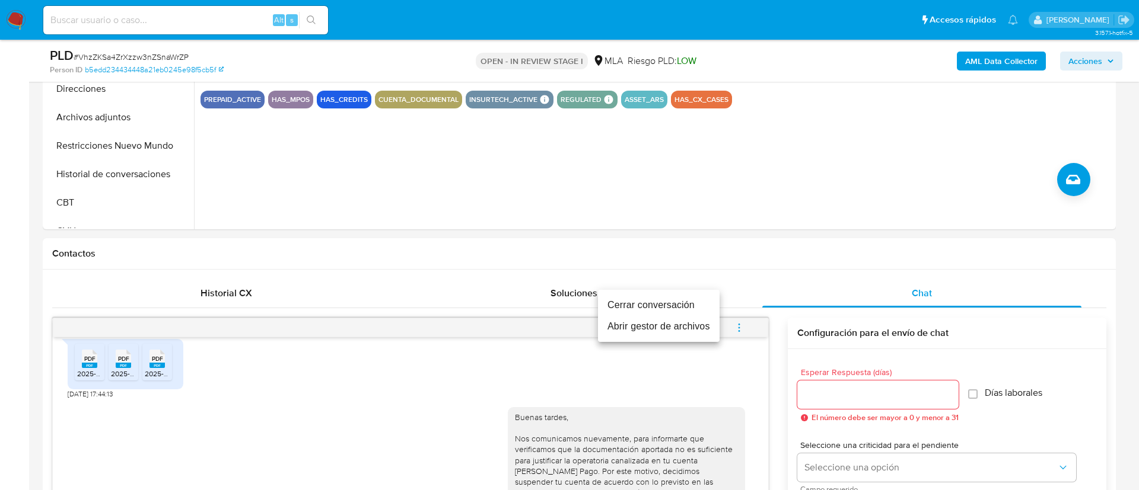
click at [693, 309] on li "Cerrar conversación" at bounding box center [659, 305] width 122 height 21
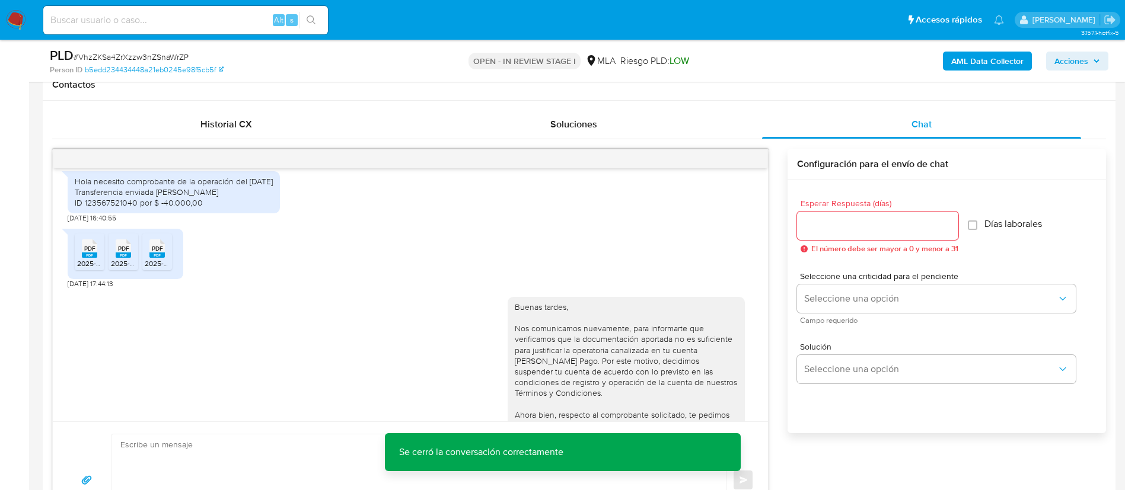
scroll to position [297, 0]
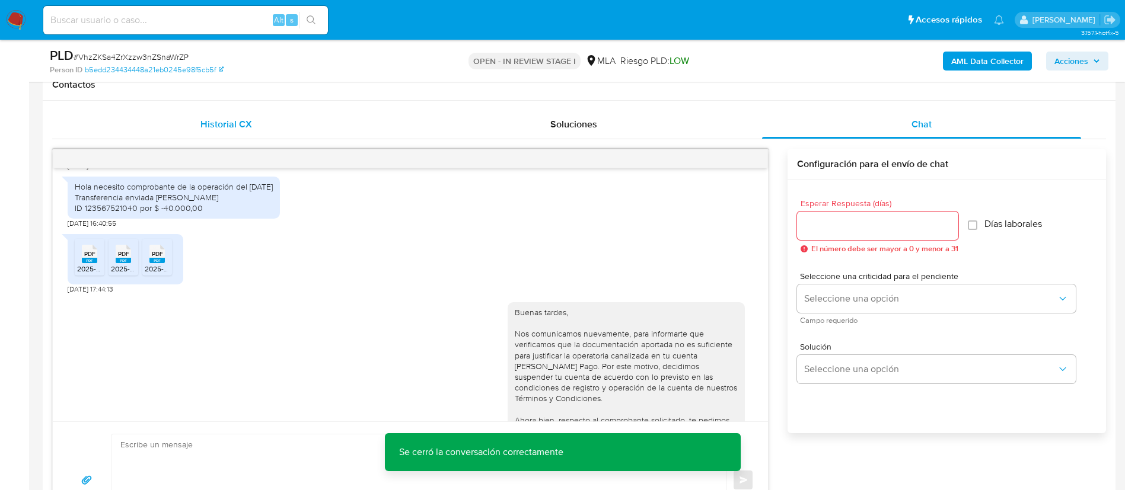
click at [184, 120] on div "Historial CX" at bounding box center [225, 124] width 319 height 28
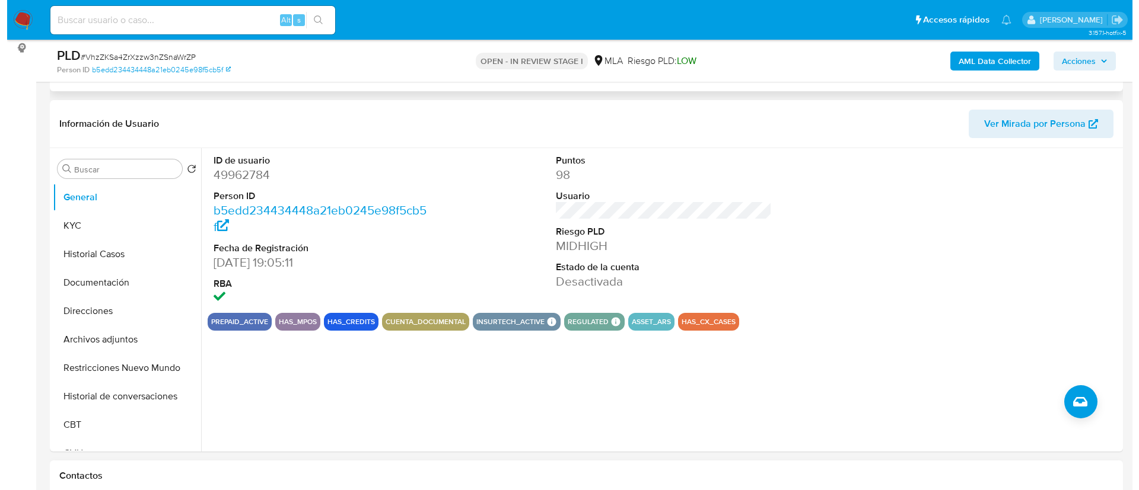
scroll to position [190, 0]
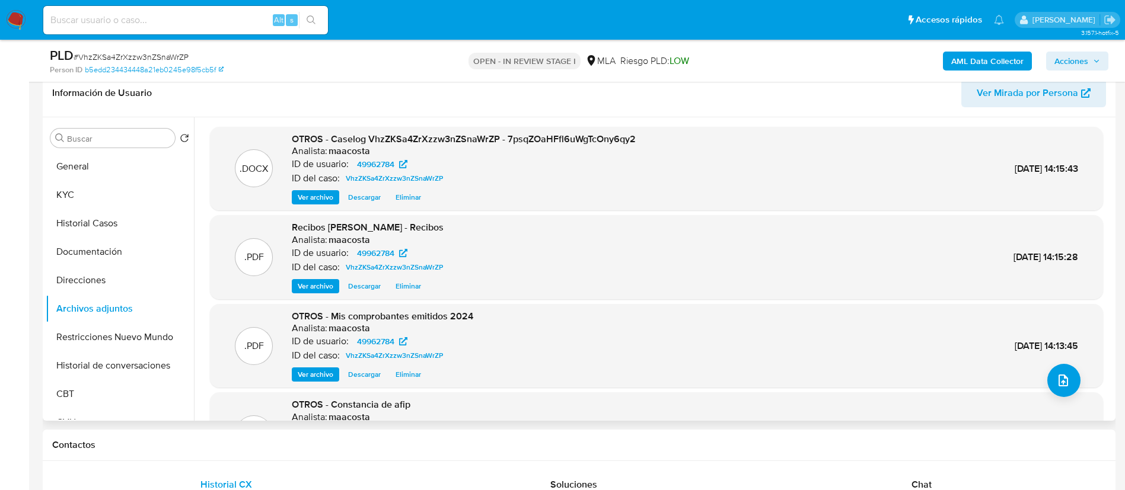
click at [407, 196] on span "Eliminar" at bounding box center [409, 198] width 26 height 12
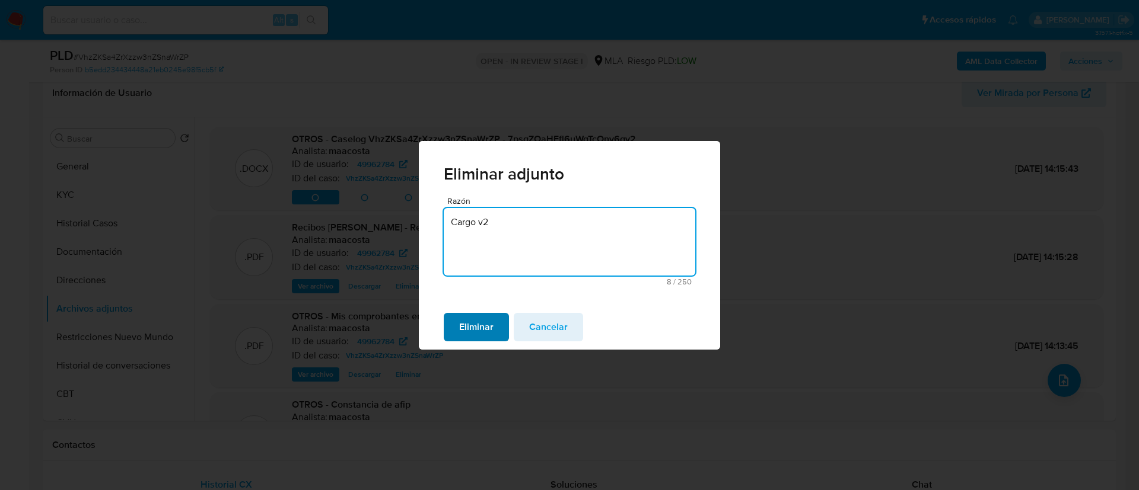
type textarea "Cargo v2"
click at [464, 321] on span "Eliminar" at bounding box center [476, 327] width 34 height 26
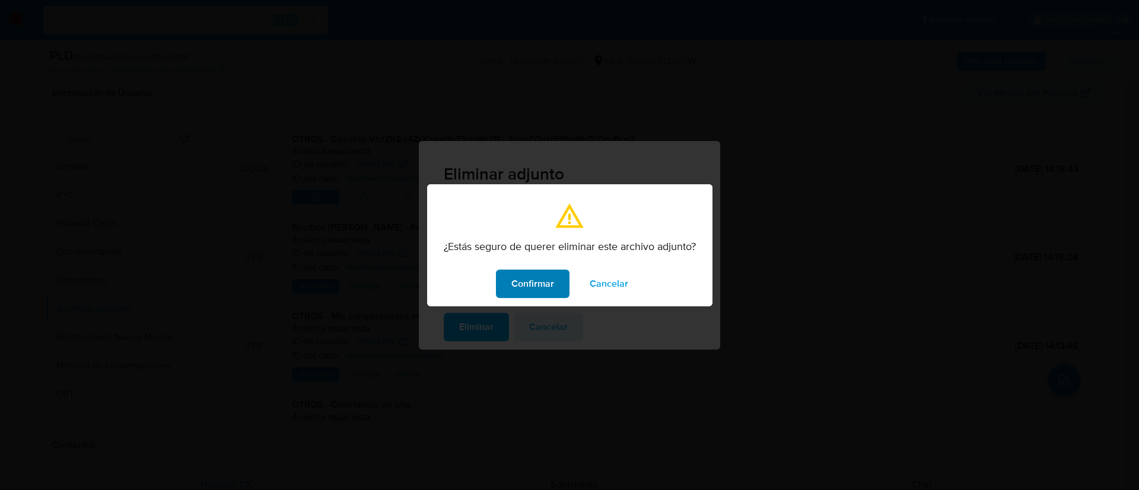
click at [531, 284] on span "Confirmar" at bounding box center [532, 284] width 43 height 26
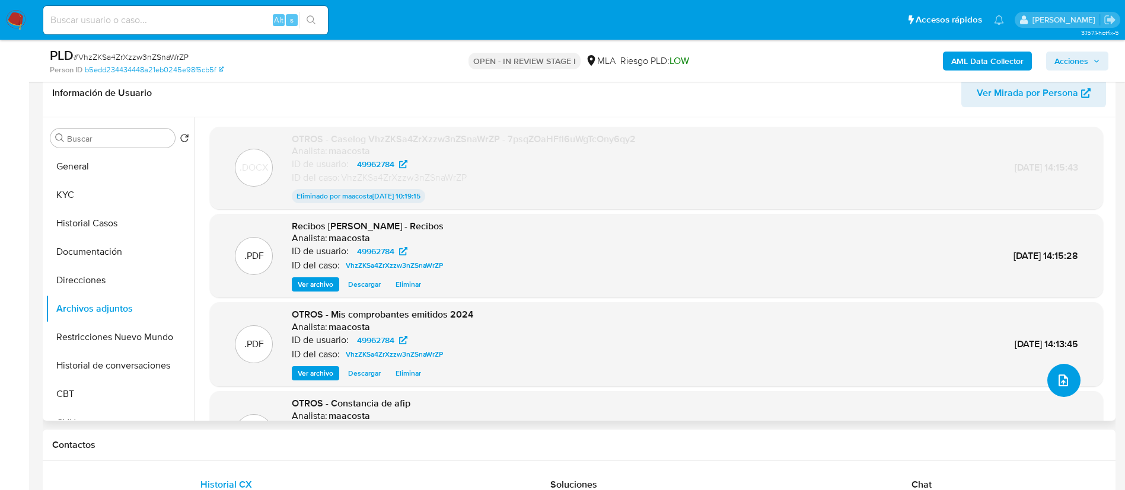
click at [1057, 386] on icon "upload-file" at bounding box center [1063, 381] width 14 height 14
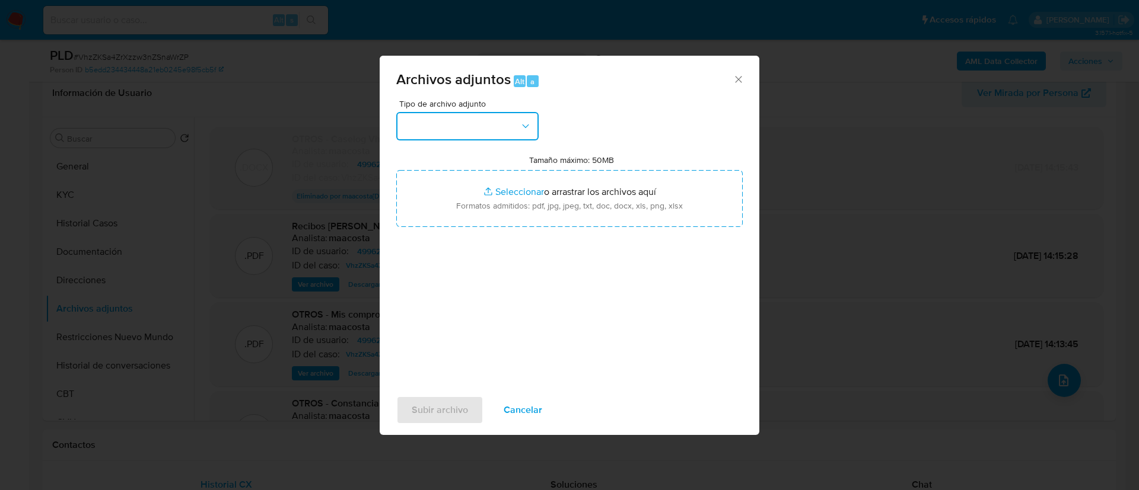
click at [508, 124] on button "button" at bounding box center [467, 126] width 142 height 28
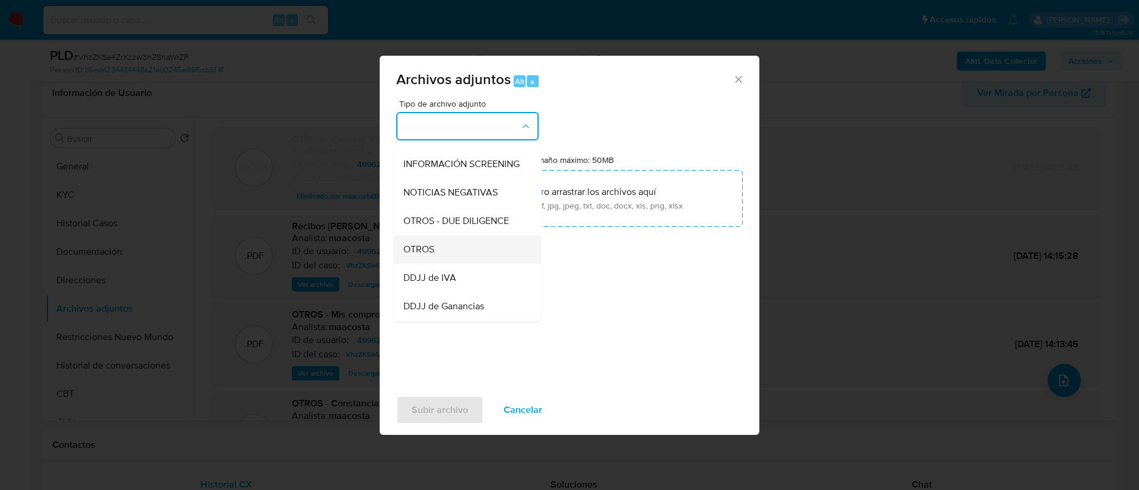
scroll to position [137, 0]
click at [421, 235] on div "OTROS - DUE DILIGENCE" at bounding box center [463, 220] width 121 height 28
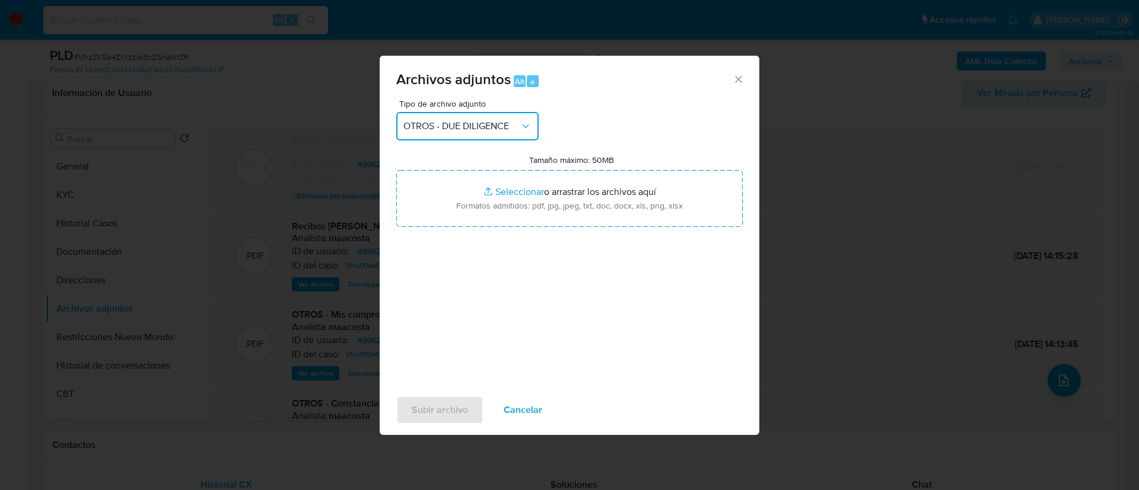
click at [431, 114] on button "OTROS - DUE DILIGENCE" at bounding box center [467, 126] width 142 height 28
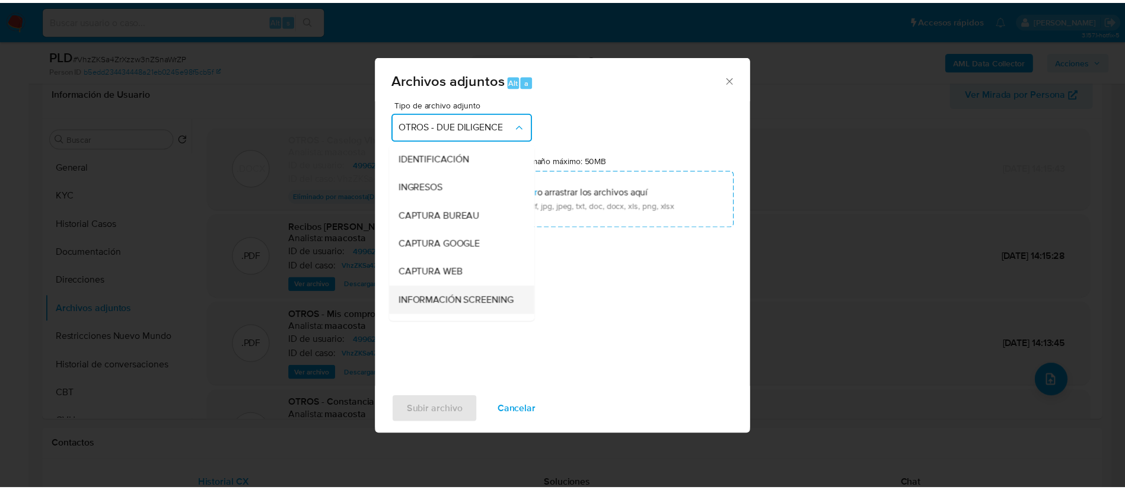
scroll to position [142, 0]
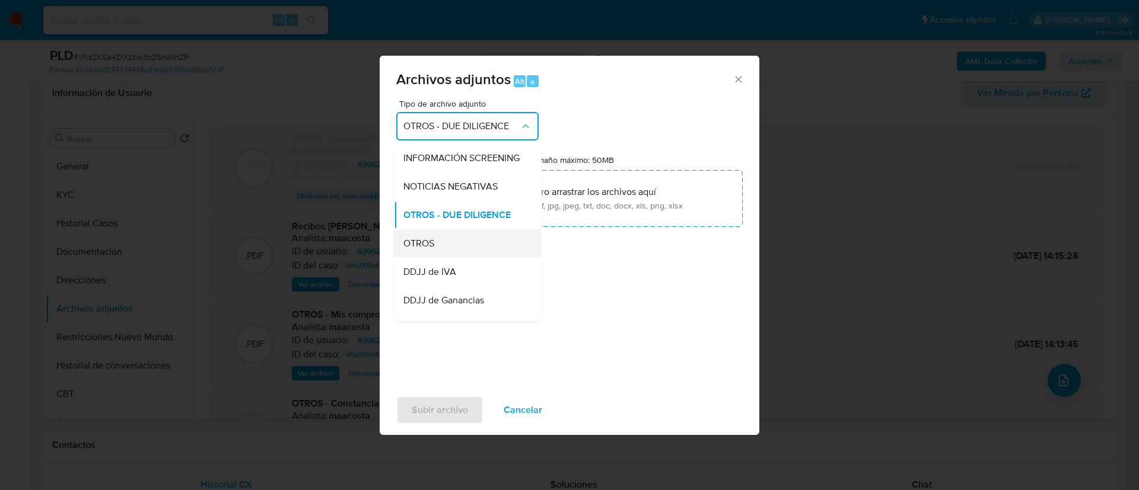
click at [414, 250] on span "OTROS" at bounding box center [418, 244] width 31 height 12
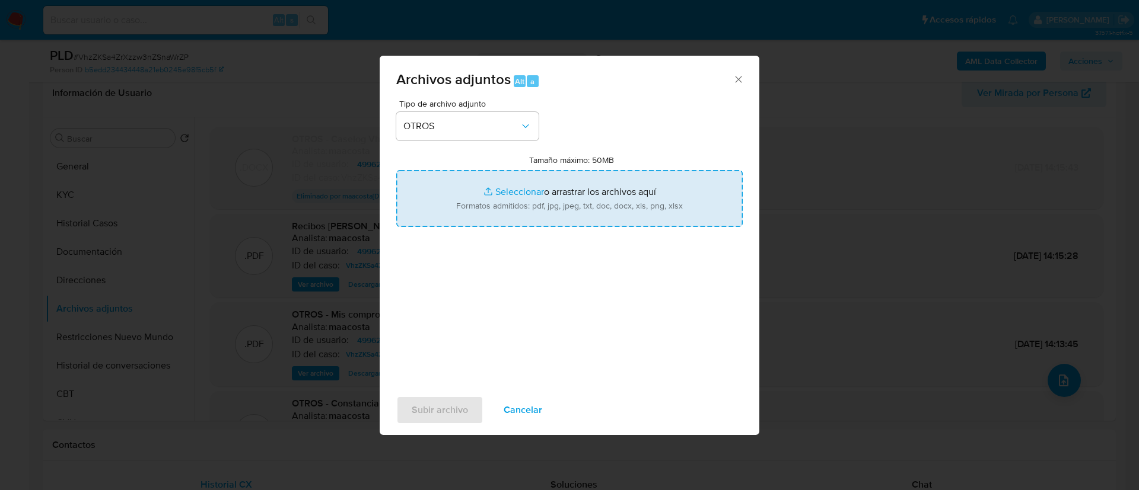
type input "C:\fakepath\v2 Calculador- Rodrigo David Ramallo.xlsx"
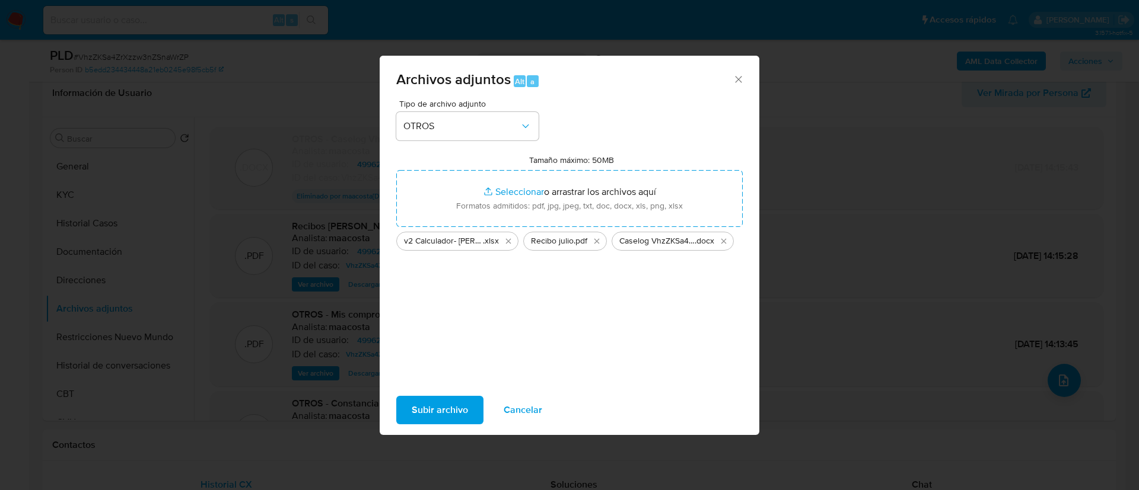
click at [441, 407] on span "Subir archivo" at bounding box center [440, 410] width 56 height 26
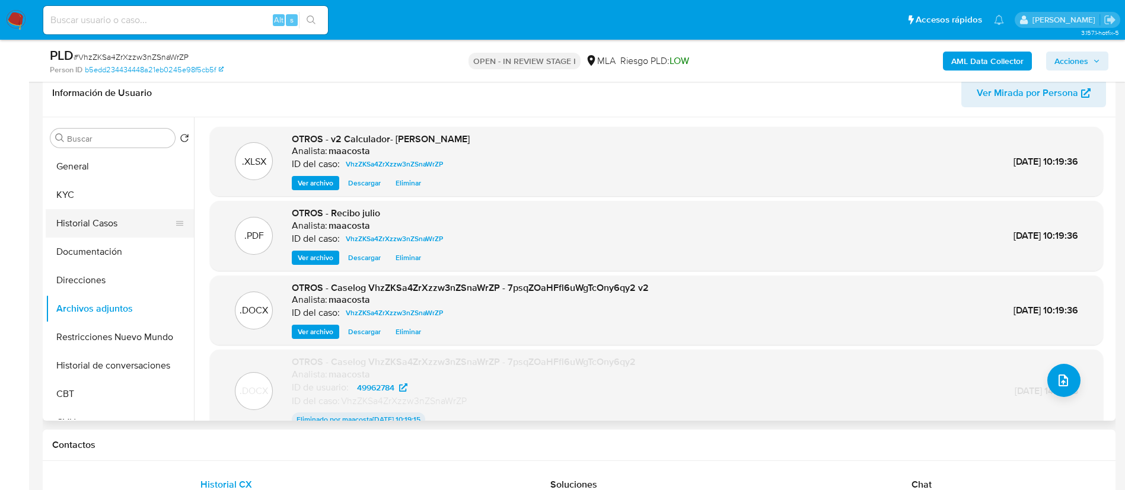
click at [93, 225] on button "Historial Casos" at bounding box center [115, 223] width 139 height 28
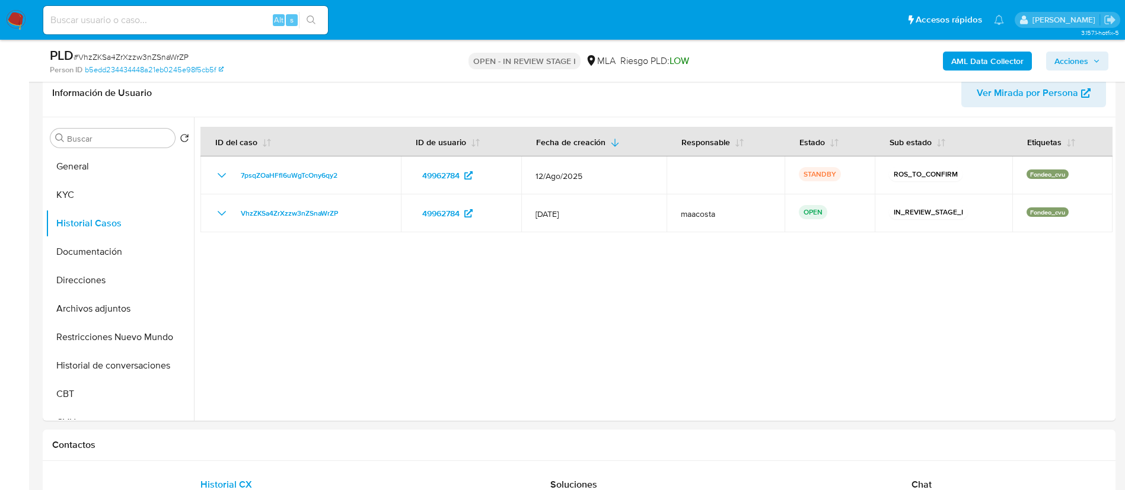
click at [1087, 59] on span "Acciones" at bounding box center [1072, 61] width 34 height 19
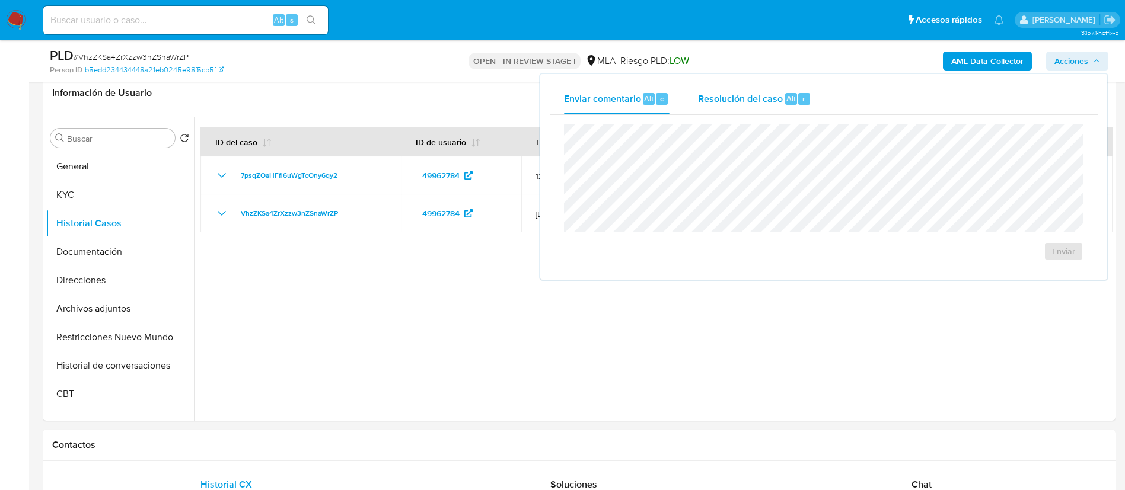
click at [790, 91] on div "Resolución del caso Alt r" at bounding box center [754, 99] width 113 height 31
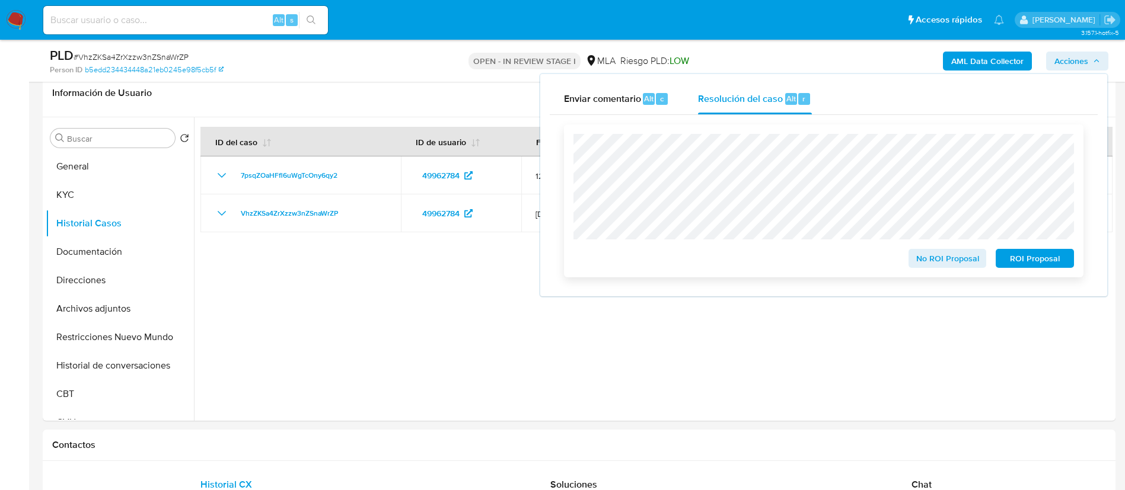
click at [1021, 260] on span "ROI Proposal" at bounding box center [1035, 258] width 62 height 17
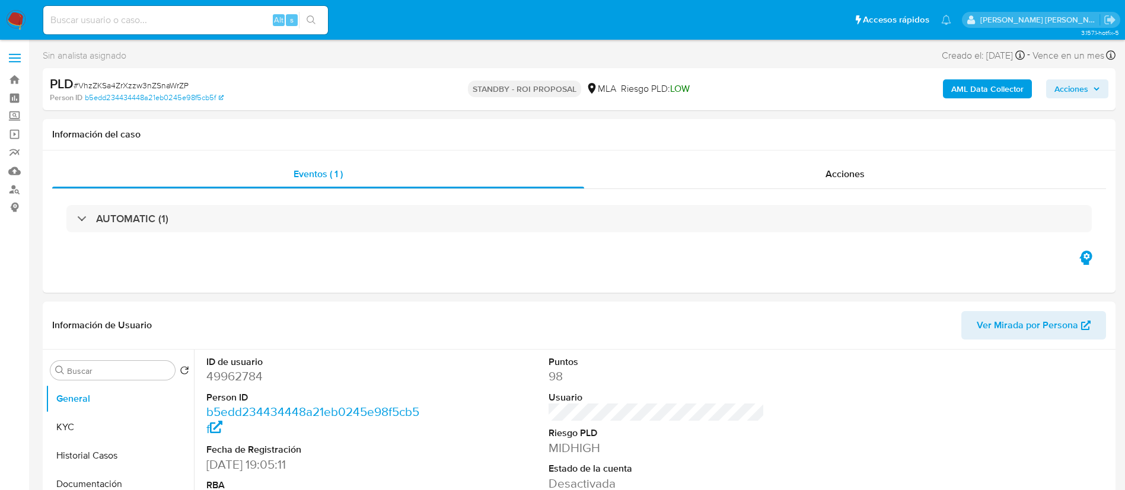
select select "10"
click at [390, 81] on div "PLD # VhzZKSa4ZrXzzw3nZSnaWrZP" at bounding box center [224, 84] width 349 height 18
